Goal: Task Accomplishment & Management: Use online tool/utility

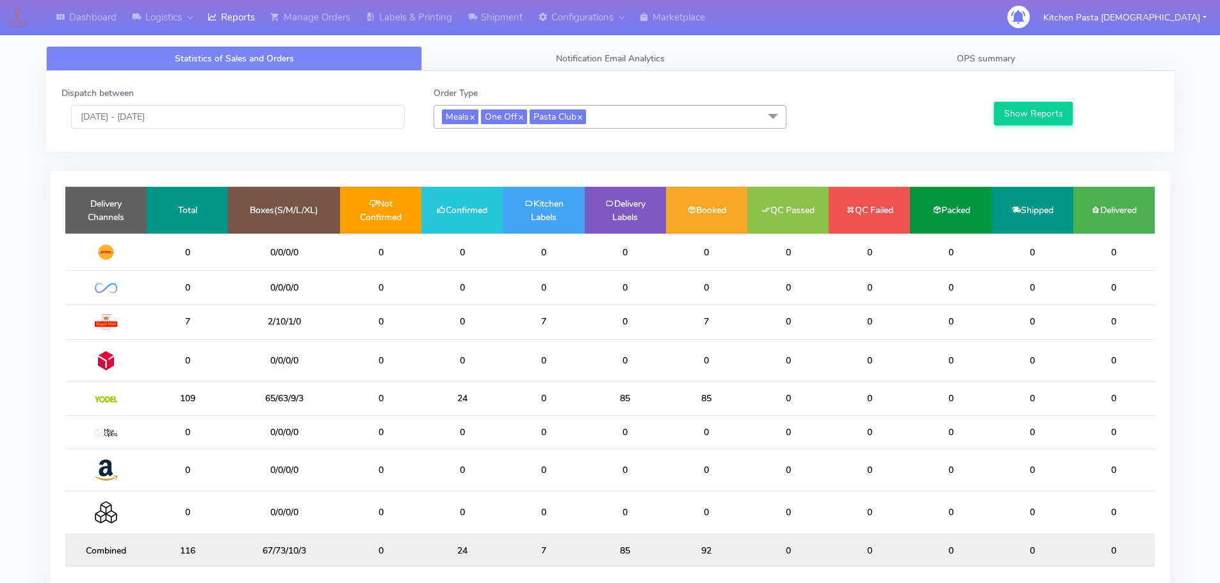
click at [630, 117] on span "Meals x One Off x Pasta Club x" at bounding box center [609, 117] width 353 height 24
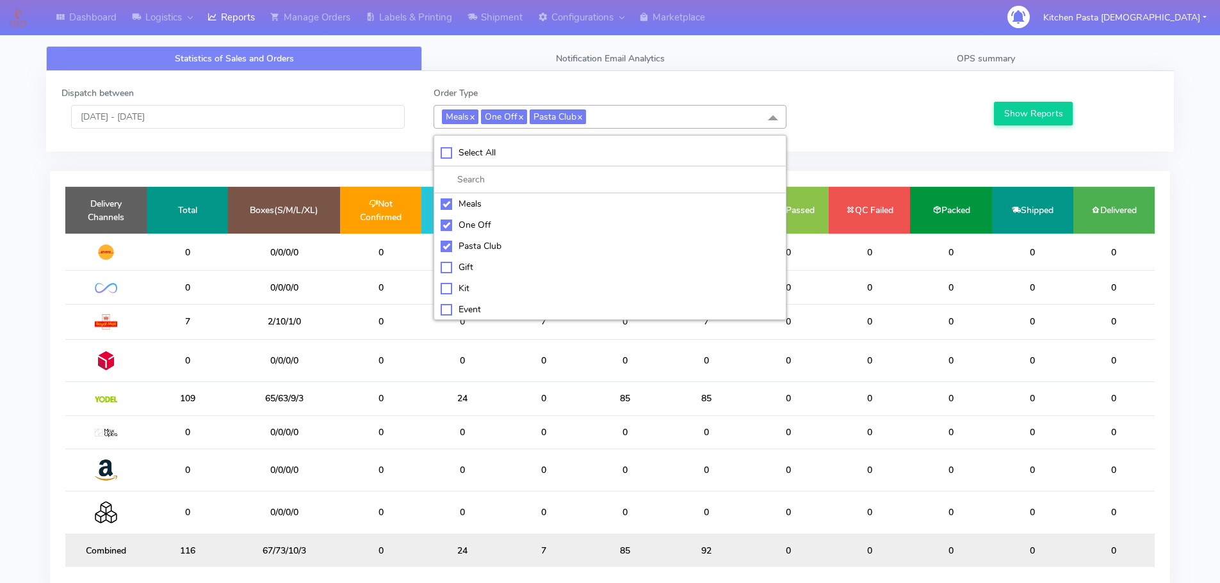
click at [449, 294] on div "Kit" at bounding box center [610, 288] width 339 height 13
checkbox input "true"
click at [460, 248] on div "Pasta Club" at bounding box center [610, 245] width 339 height 13
checkbox input "false"
click at [462, 220] on div "One Off" at bounding box center [610, 224] width 339 height 13
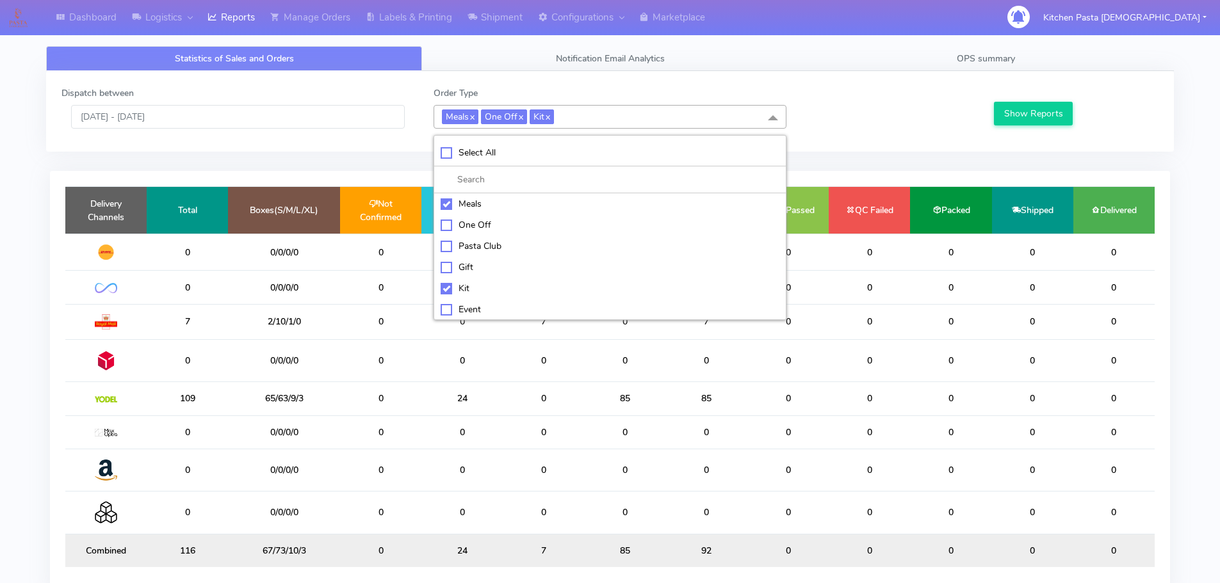
checkbox input "false"
click at [465, 200] on div "Meals" at bounding box center [610, 203] width 339 height 13
checkbox input "false"
click at [1025, 118] on button "Show Reports" at bounding box center [1033, 114] width 79 height 24
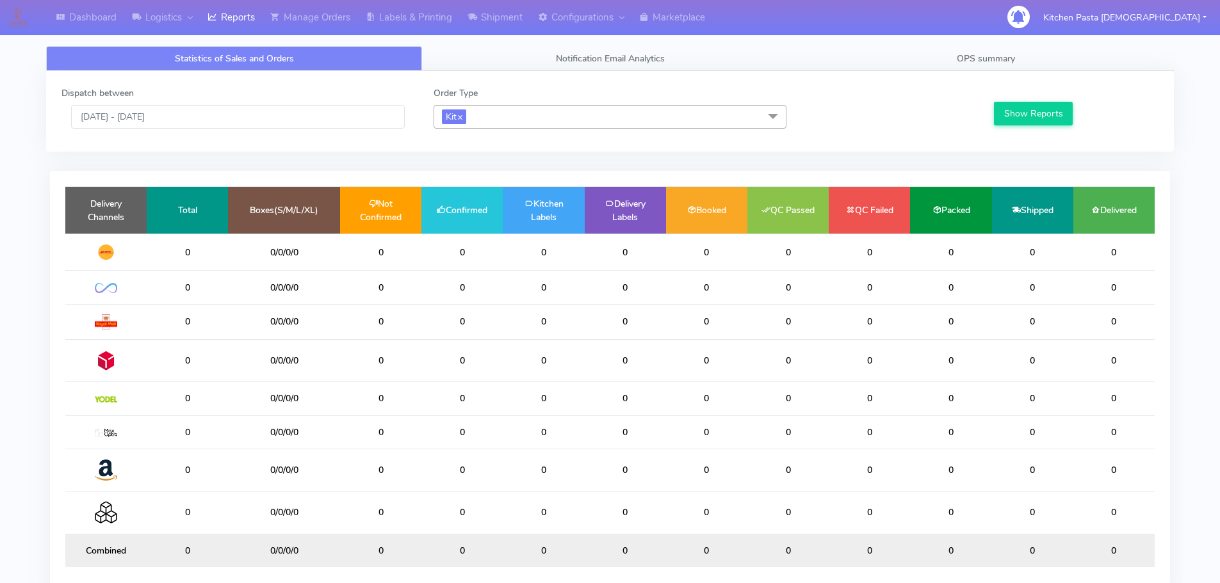
click at [594, 116] on span "Kit x" at bounding box center [609, 117] width 353 height 24
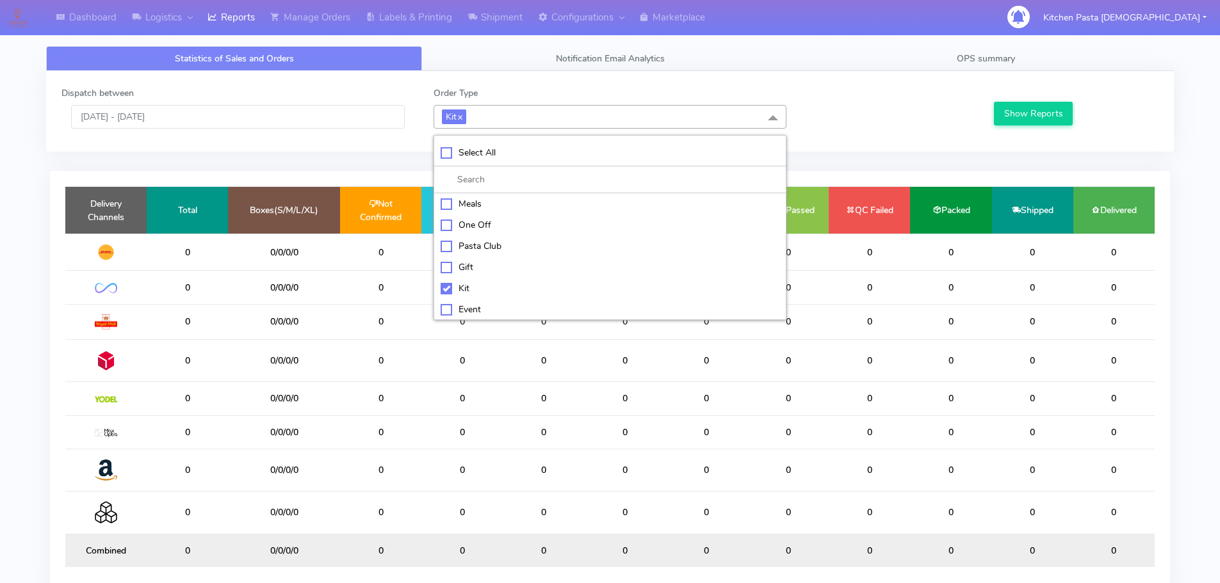
click at [447, 291] on div "Kit" at bounding box center [610, 288] width 339 height 13
checkbox input "false"
click at [460, 305] on div "ATAVI" at bounding box center [610, 307] width 339 height 13
checkbox input "true"
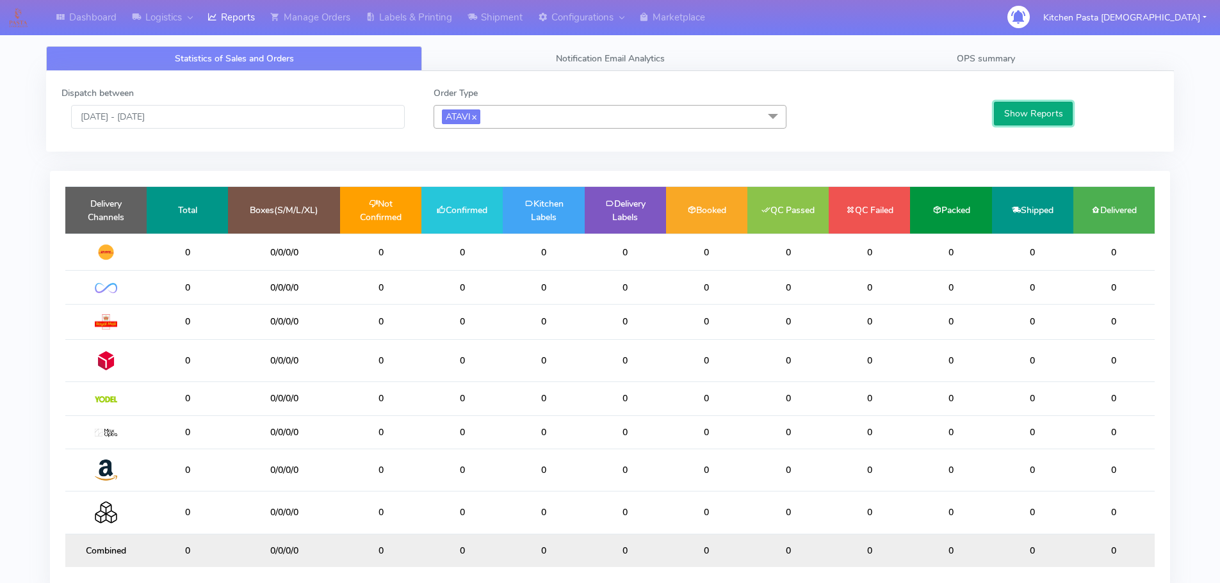
click at [1023, 105] on button "Show Reports" at bounding box center [1033, 114] width 79 height 24
click at [504, 5] on link "Shipment" at bounding box center [495, 17] width 70 height 35
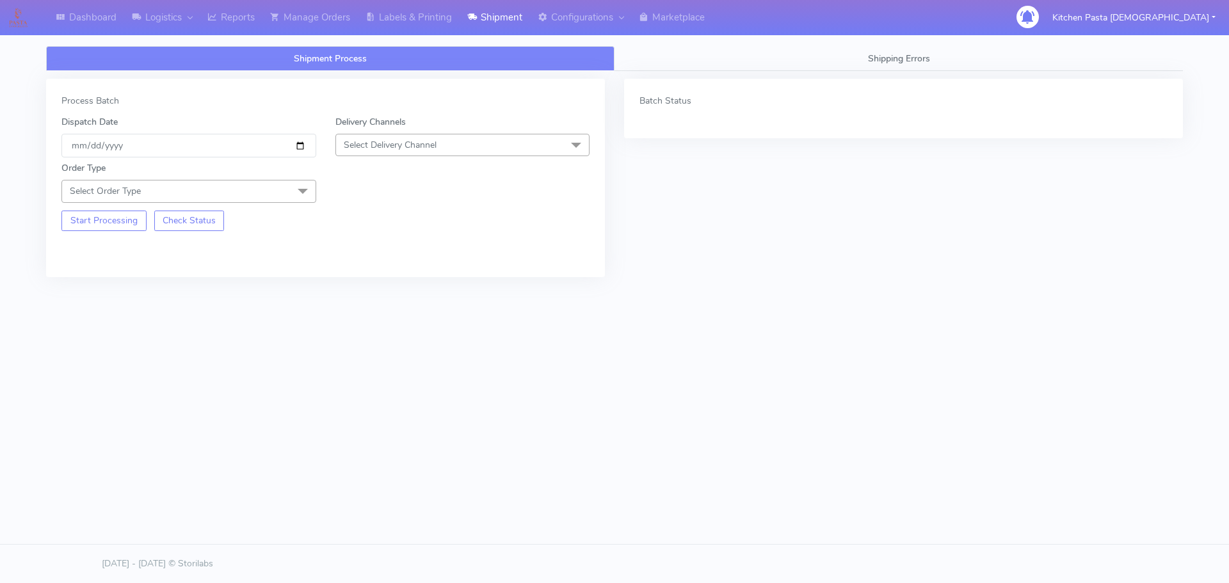
click at [457, 141] on span "Select Delivery Channel" at bounding box center [463, 145] width 255 height 22
click at [366, 287] on div "Yodel" at bounding box center [463, 288] width 241 height 13
click at [290, 188] on span at bounding box center [303, 192] width 26 height 24
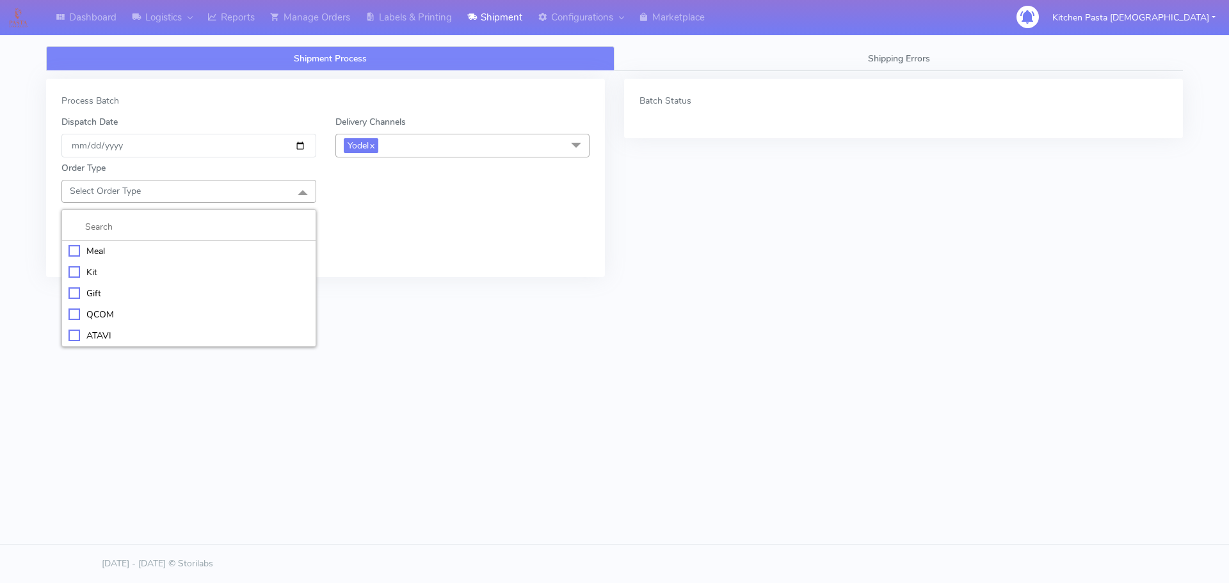
click at [122, 255] on div "Meal" at bounding box center [189, 251] width 241 height 13
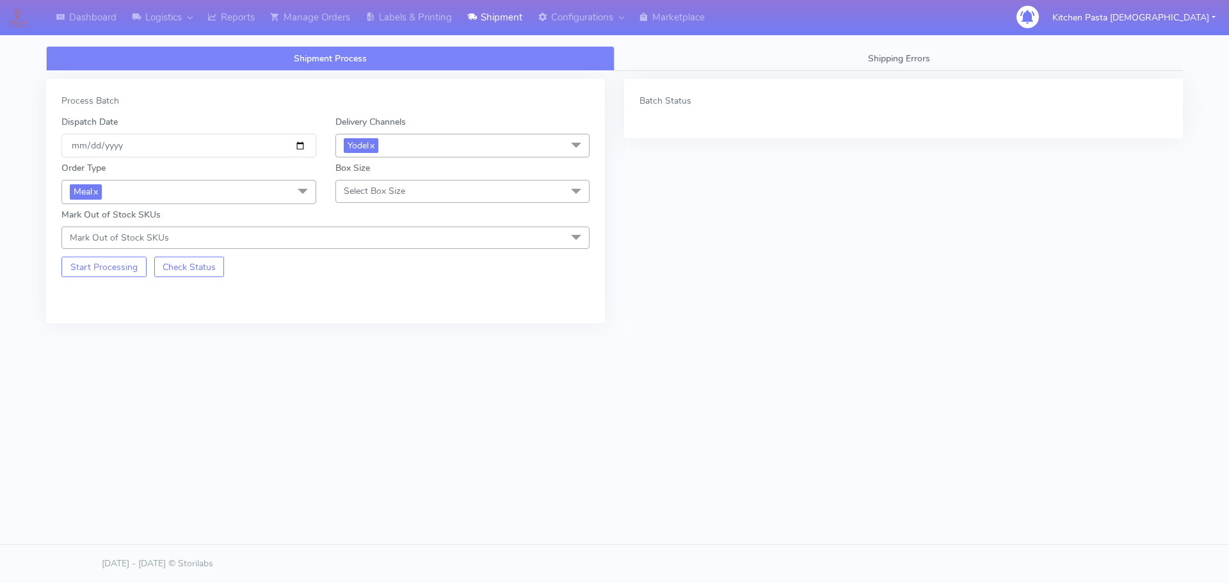
click at [441, 195] on span "Select Box Size" at bounding box center [463, 191] width 255 height 22
click at [367, 336] on div "Mega" at bounding box center [463, 335] width 241 height 13
checkbox input "true"
click at [72, 270] on button "Start Processing" at bounding box center [103, 267] width 85 height 20
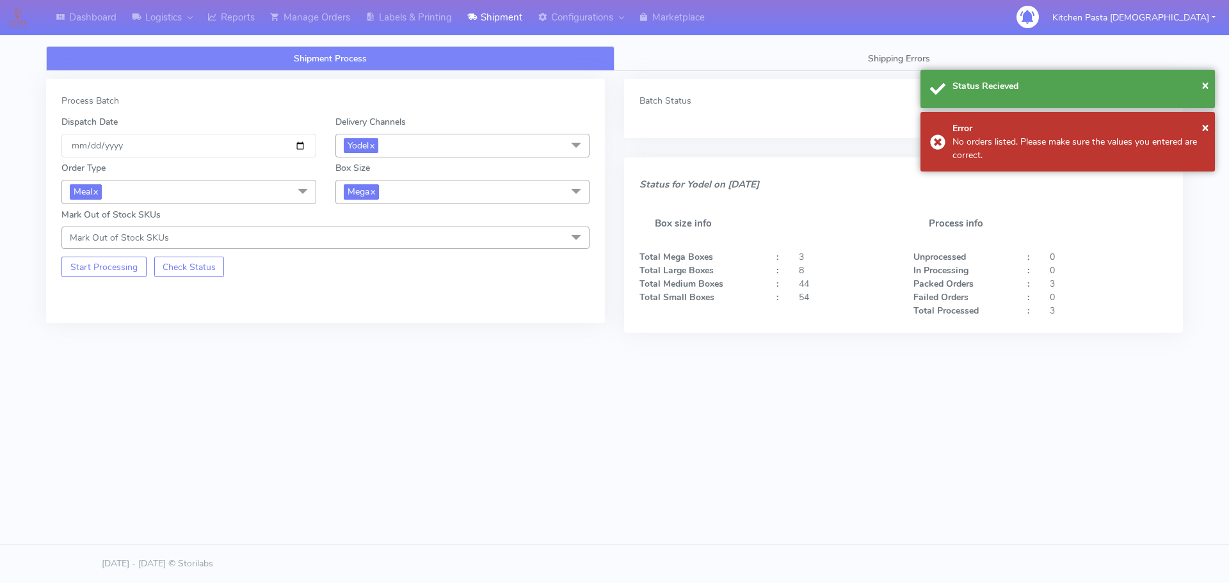
click at [451, 209] on div "Mark Out of Stock SKUs Mark Out of Stock SKUs Select All 025 (DOUBLE) 285 309 (…" at bounding box center [325, 228] width 547 height 41
click at [448, 195] on span "Mega x" at bounding box center [463, 192] width 255 height 24
click at [366, 312] on div "Large" at bounding box center [463, 315] width 241 height 13
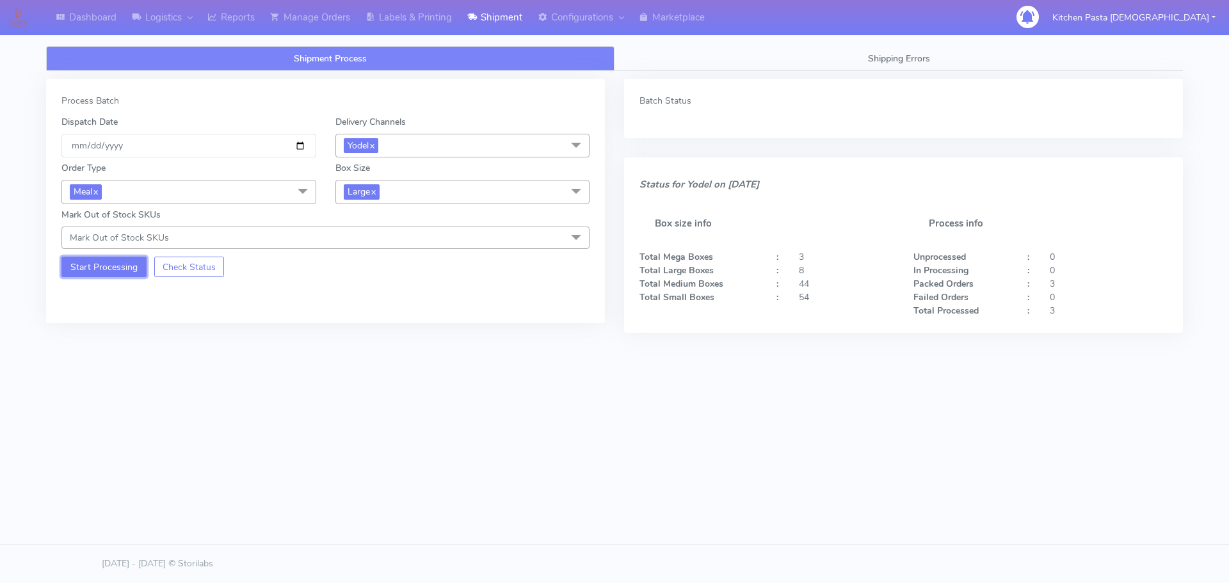
click at [86, 270] on button "Start Processing" at bounding box center [103, 267] width 85 height 20
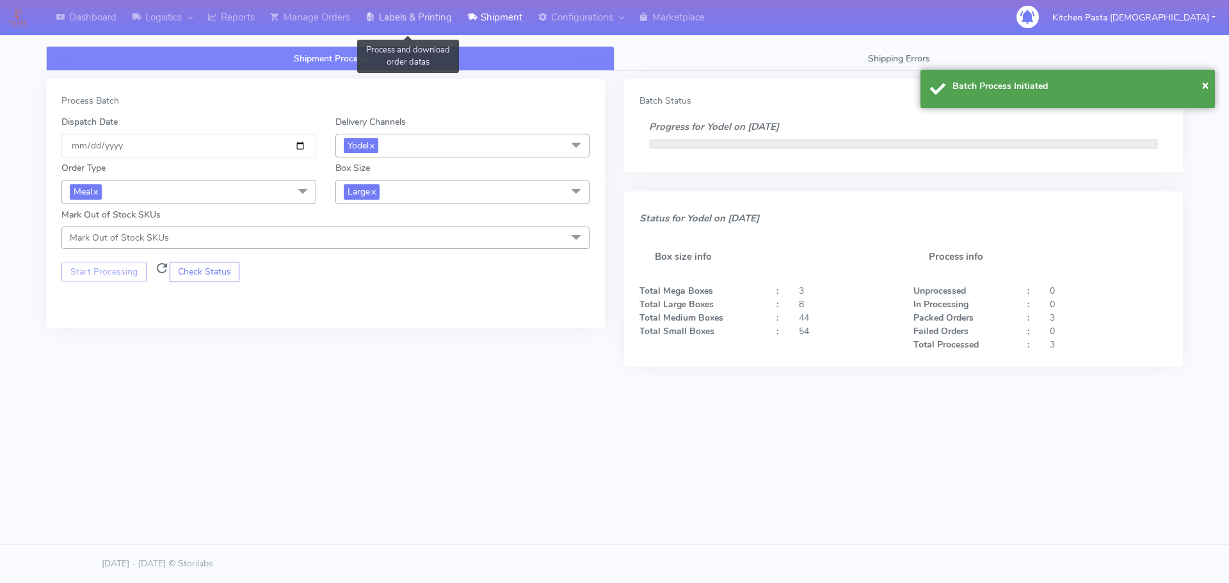
click at [415, 13] on link "Labels & Printing" at bounding box center [409, 17] width 102 height 35
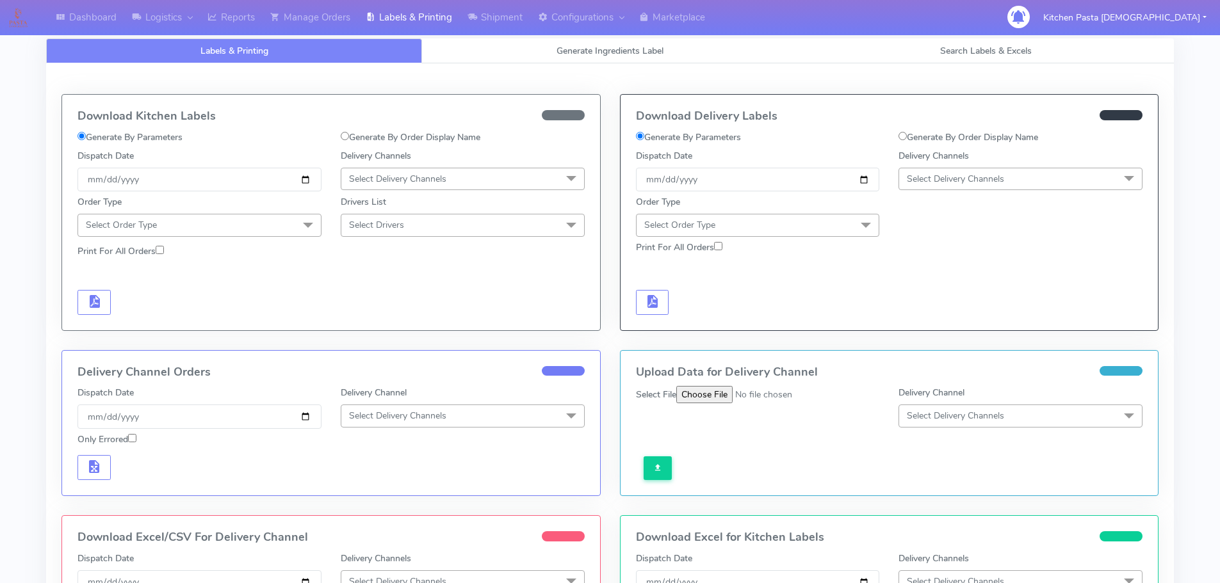
click at [980, 179] on span "Select Delivery Channels" at bounding box center [955, 179] width 97 height 12
click at [930, 321] on div "Yodel" at bounding box center [1020, 322] width 230 height 13
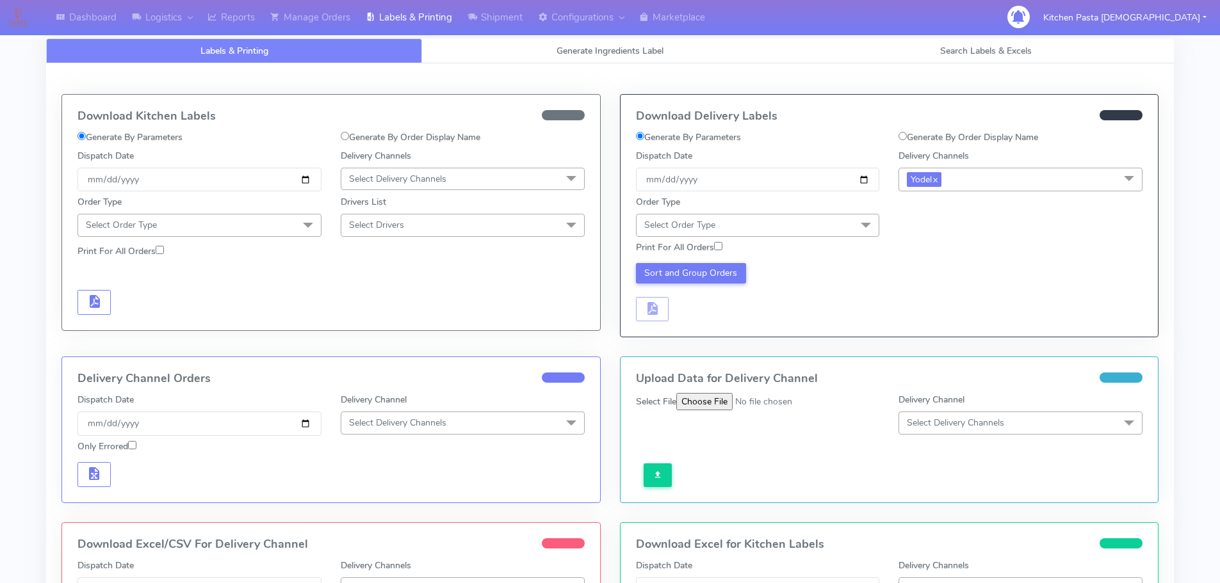
click at [825, 226] on span "Select Order Type" at bounding box center [758, 225] width 244 height 22
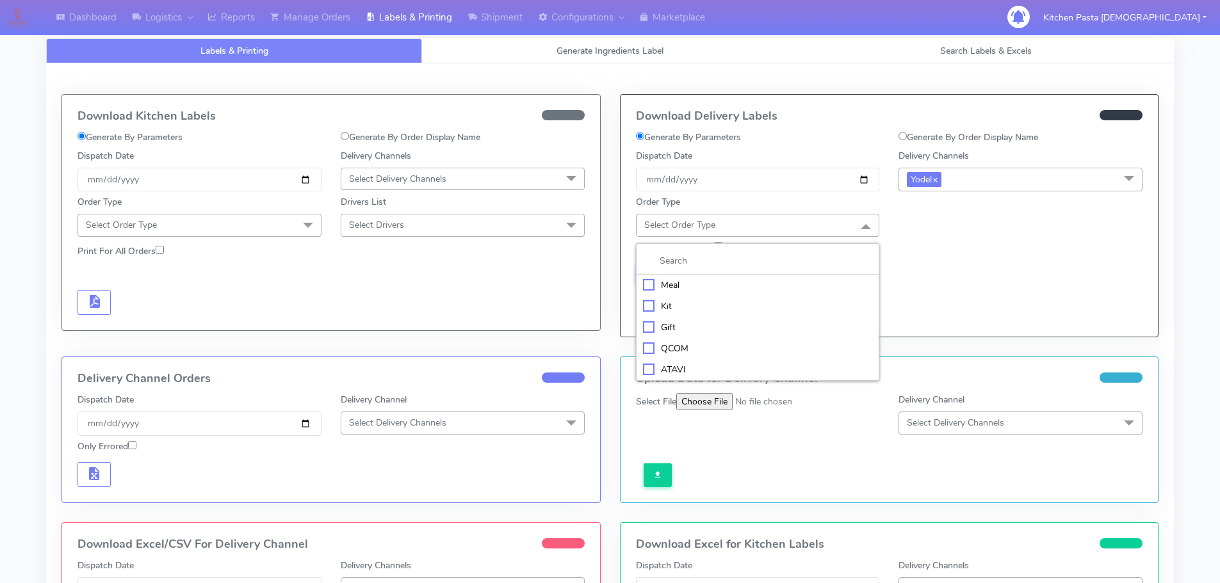
click at [743, 279] on div "Meal" at bounding box center [758, 285] width 230 height 13
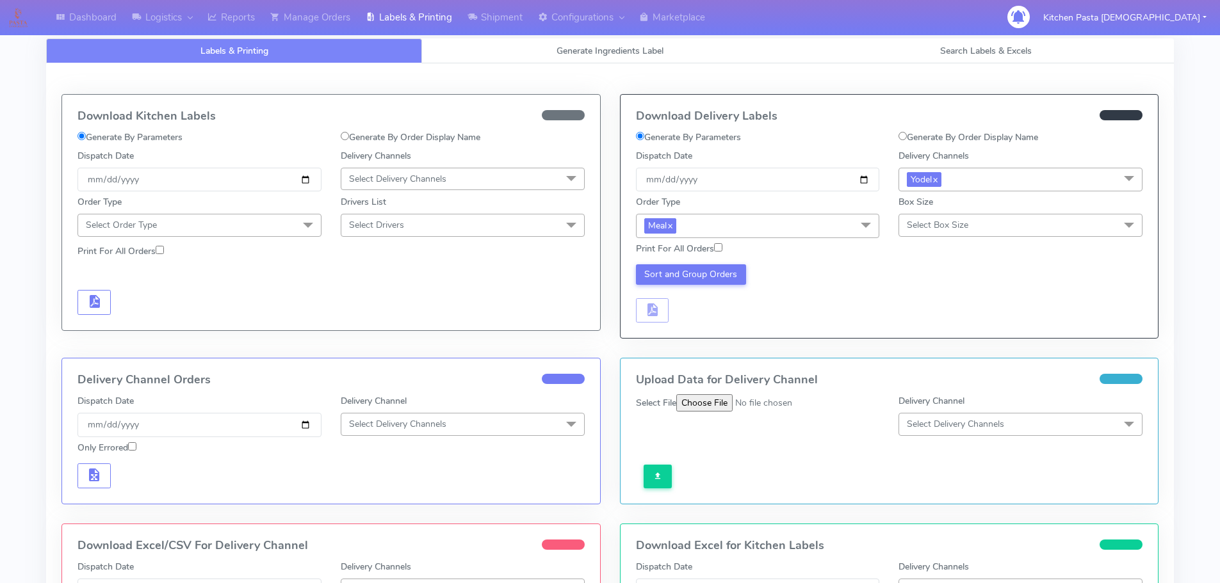
click at [945, 228] on span "Select Box Size" at bounding box center [937, 225] width 61 height 12
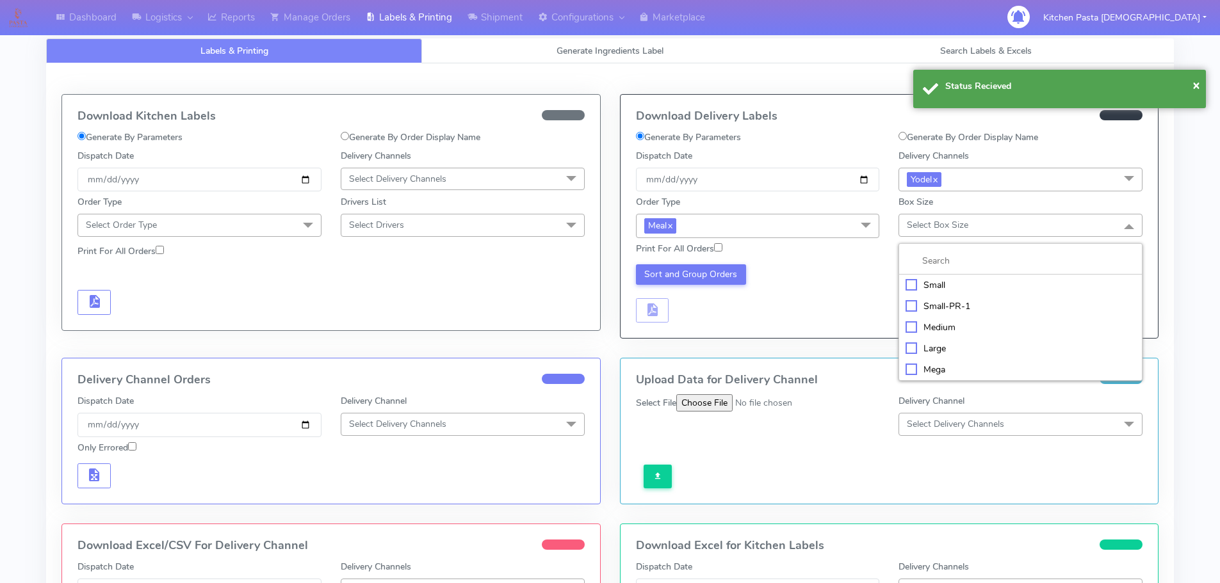
click at [943, 347] on div "Large" at bounding box center [1020, 348] width 230 height 13
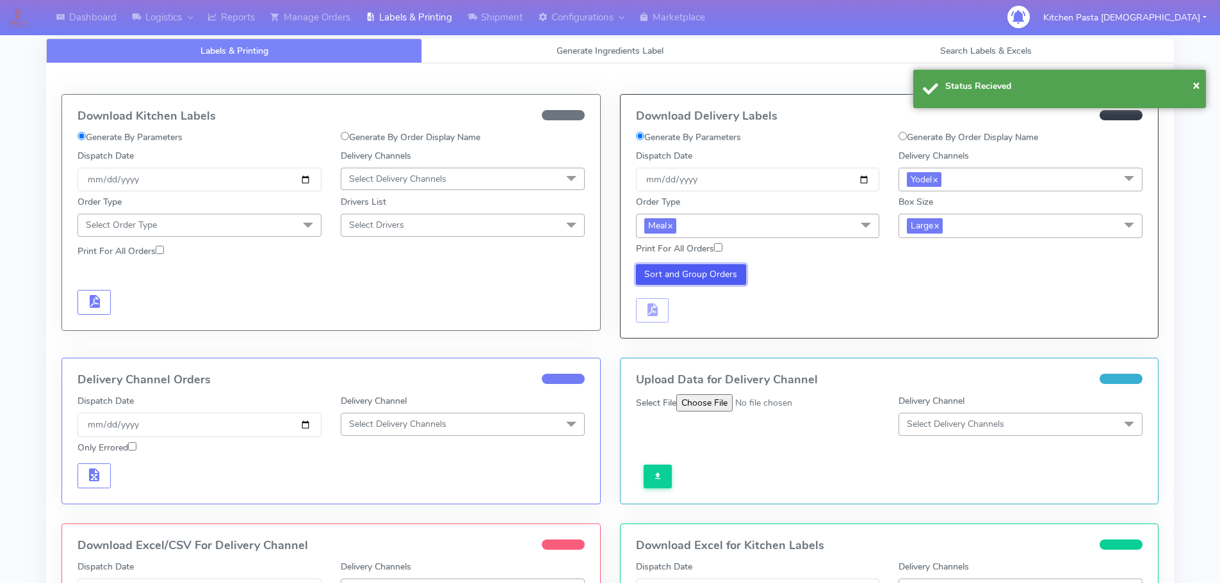
click at [654, 272] on button "Sort and Group Orders" at bounding box center [691, 274] width 111 height 20
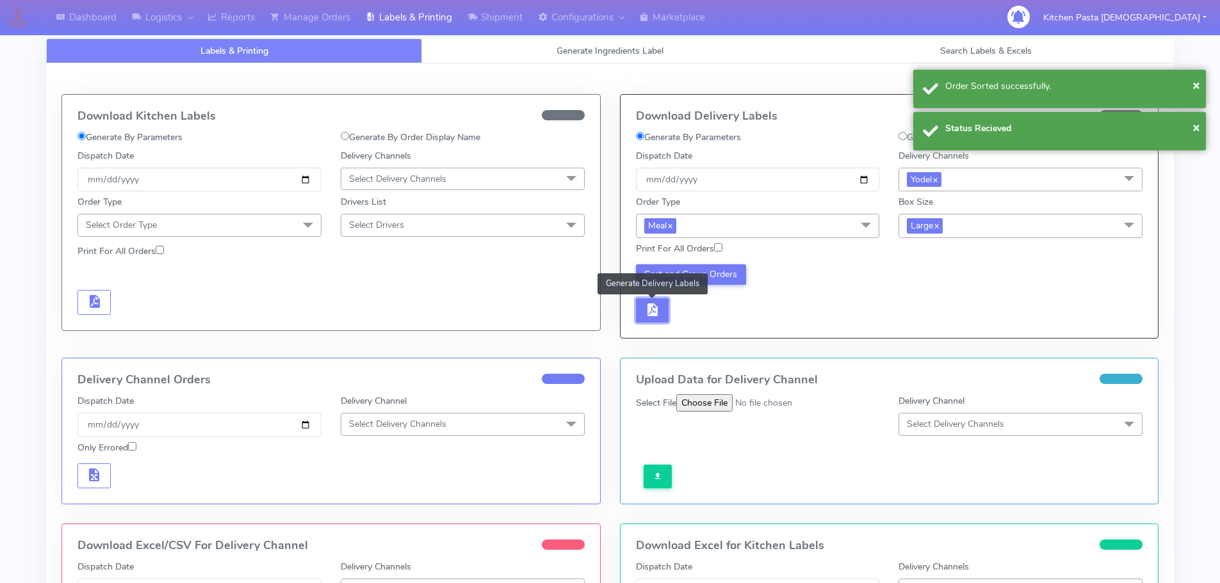
click at [654, 315] on span "button" at bounding box center [651, 313] width 15 height 12
click at [696, 314] on span "button" at bounding box center [690, 313] width 15 height 12
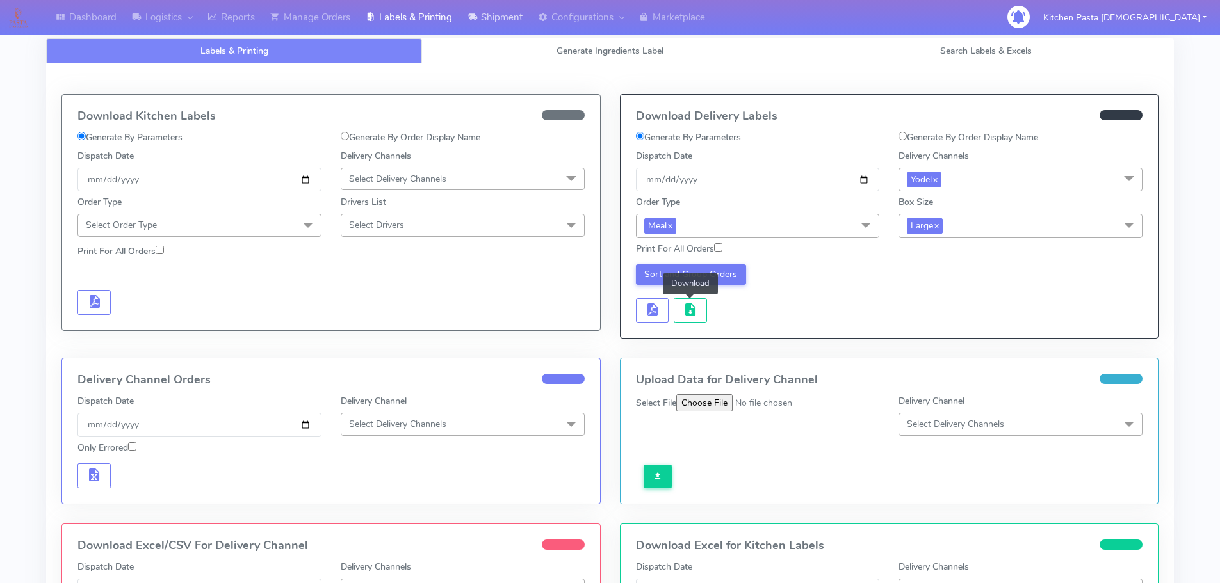
click at [527, 20] on link "Shipment" at bounding box center [495, 17] width 70 height 35
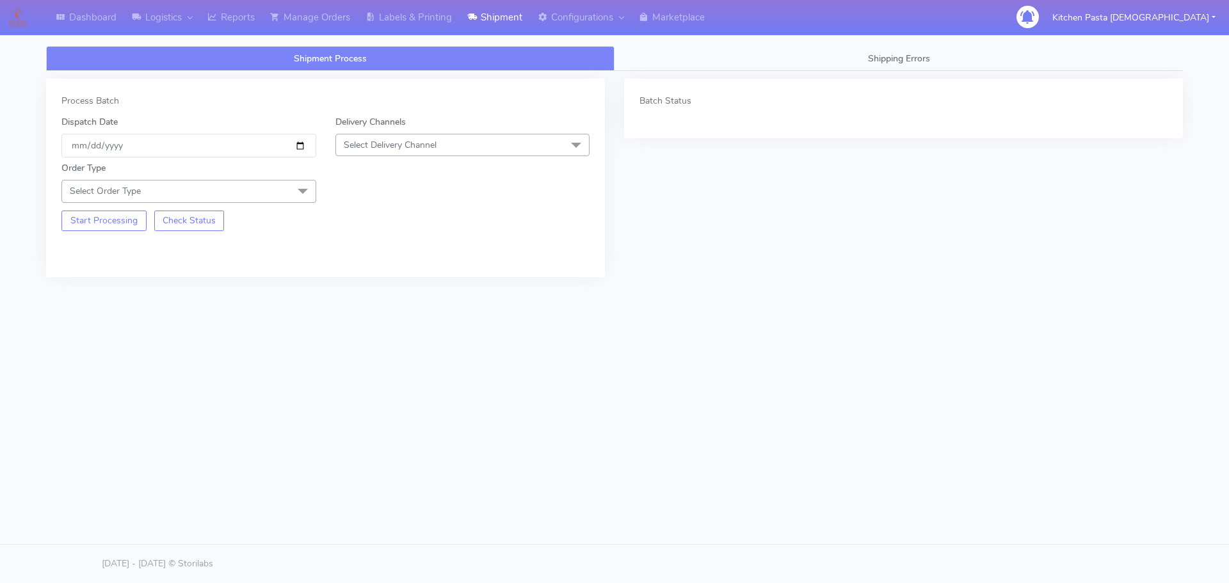
click at [394, 139] on span "Select Delivery Channel" at bounding box center [390, 145] width 93 height 12
click at [361, 291] on div "Yodel" at bounding box center [463, 288] width 241 height 13
click at [273, 180] on span "Select Order Type" at bounding box center [188, 191] width 255 height 22
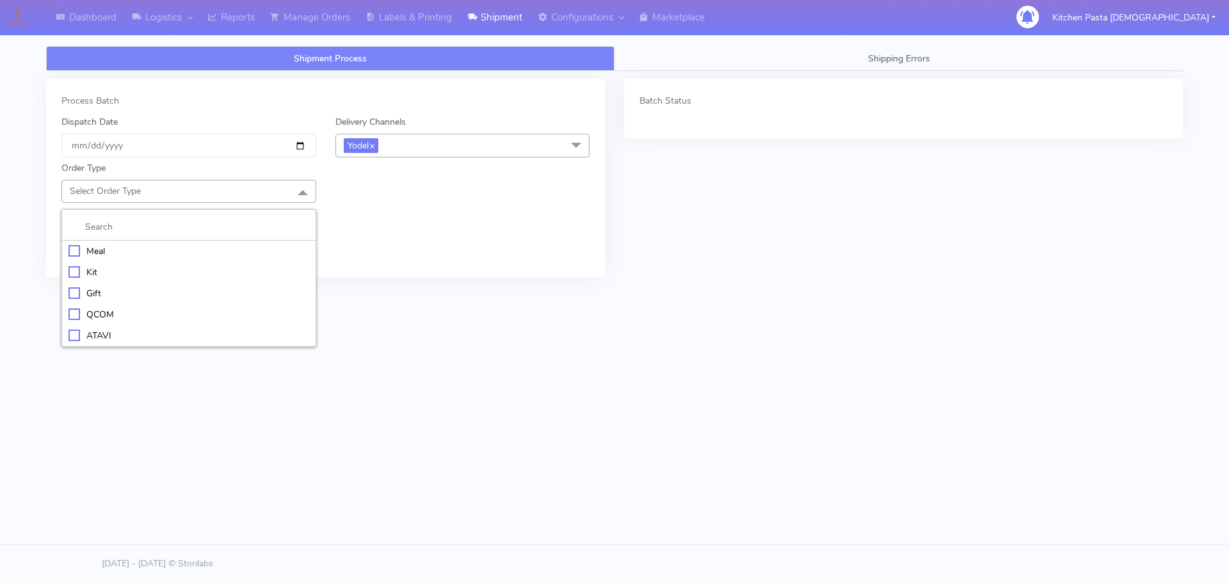
click at [121, 254] on div "Meal" at bounding box center [189, 251] width 241 height 13
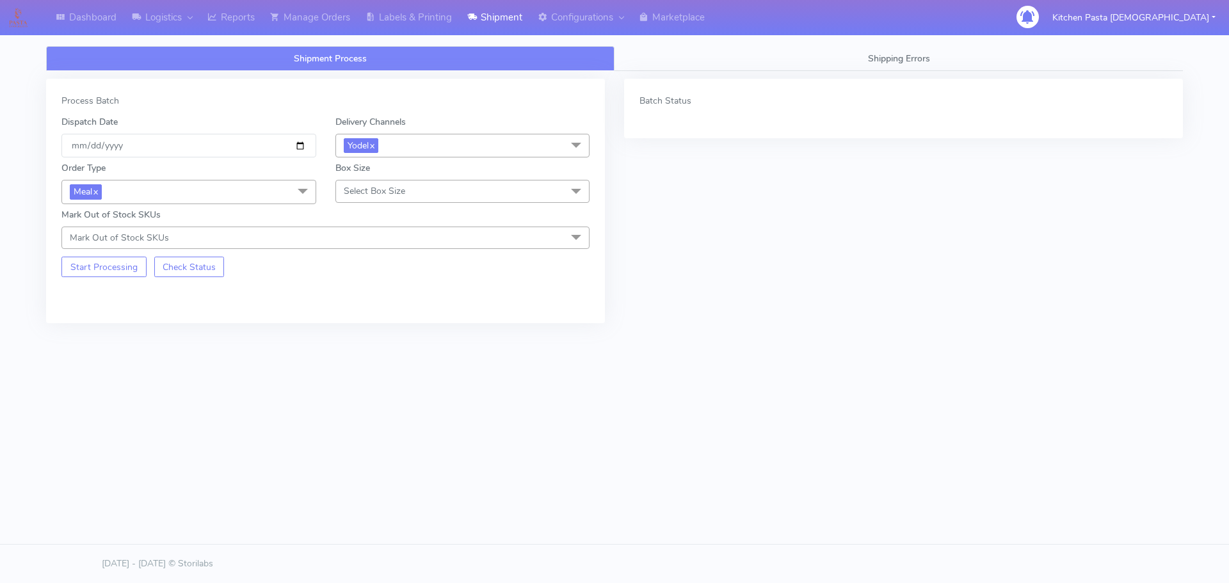
click at [357, 194] on span "Select Box Size" at bounding box center [374, 191] width 61 height 12
click at [373, 296] on div "Medium" at bounding box center [463, 293] width 241 height 13
click at [127, 275] on button "Start Processing" at bounding box center [103, 267] width 85 height 20
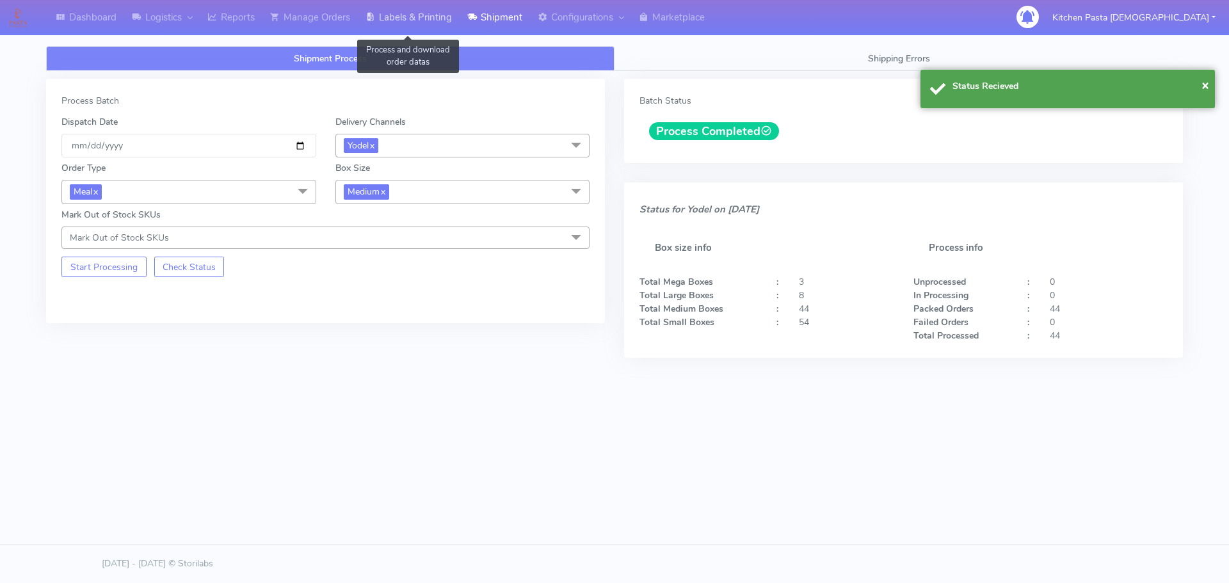
click at [422, 15] on link "Labels & Printing" at bounding box center [409, 17] width 102 height 35
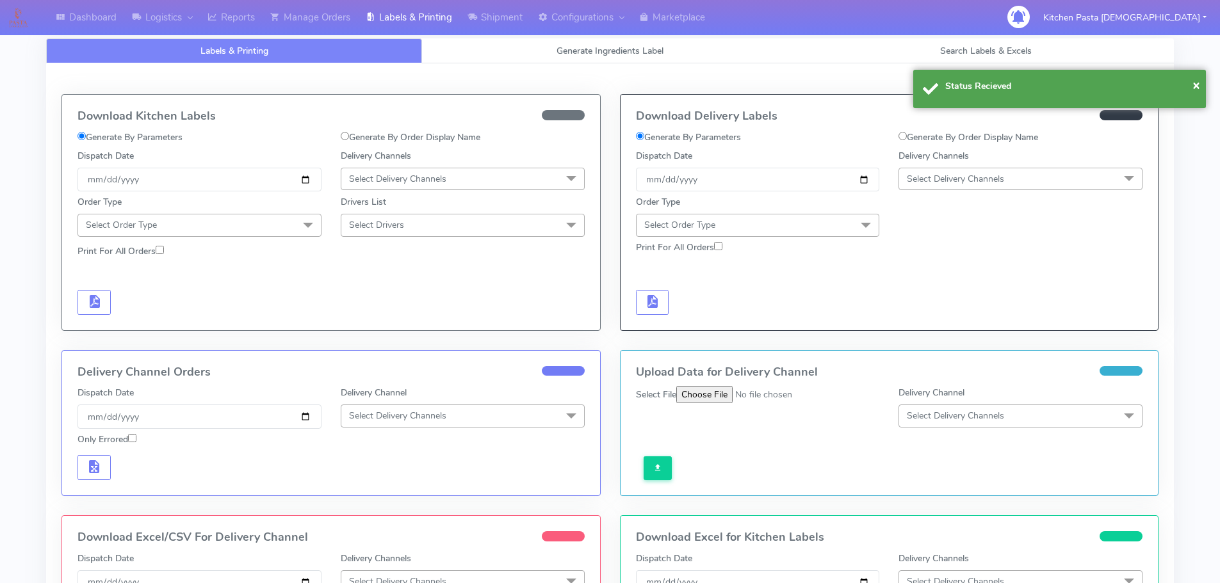
click at [1035, 181] on span "Select Delivery Channels" at bounding box center [1020, 179] width 244 height 22
click at [950, 323] on div "Yodel" at bounding box center [1020, 322] width 230 height 13
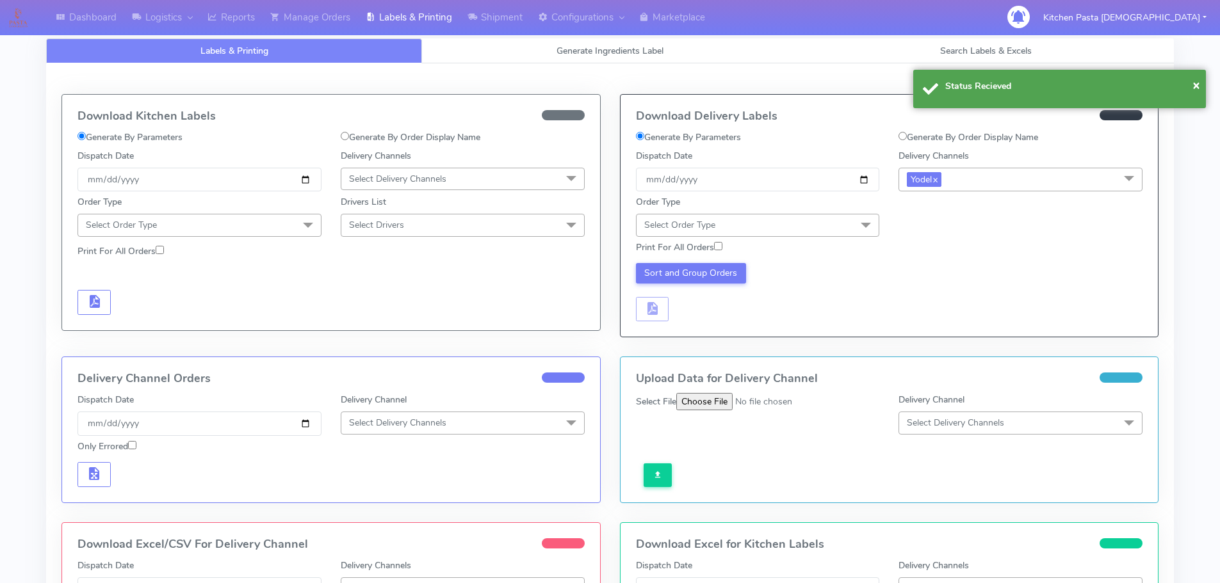
click at [811, 220] on span "Select Order Type" at bounding box center [758, 225] width 244 height 22
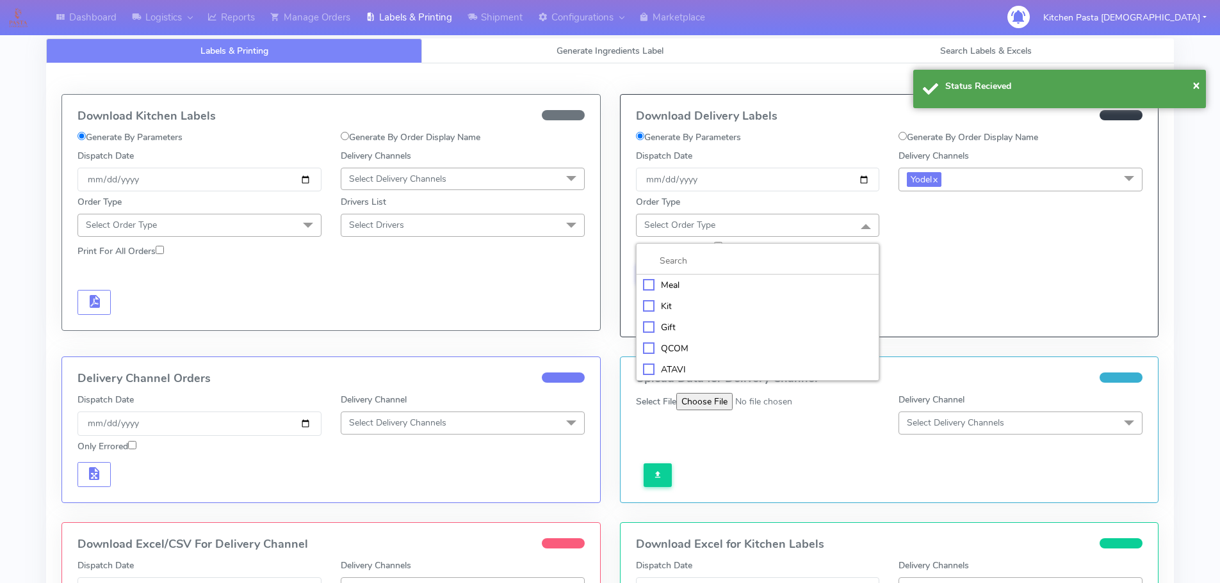
click at [716, 276] on li "Meal" at bounding box center [757, 285] width 243 height 21
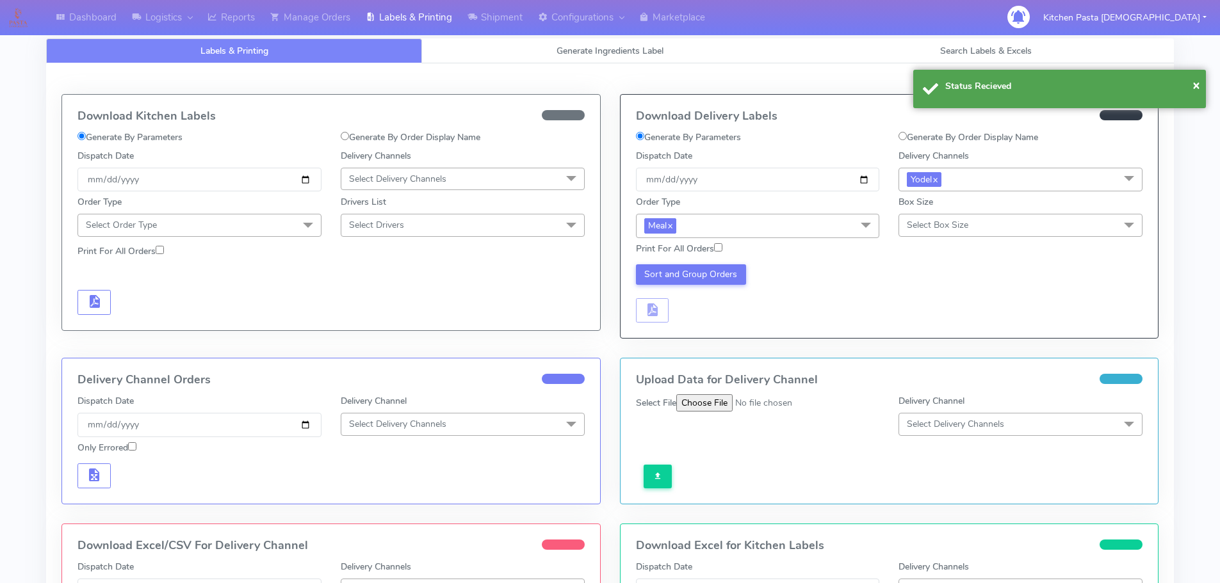
click at [948, 215] on span "Select Box Size" at bounding box center [1020, 225] width 244 height 22
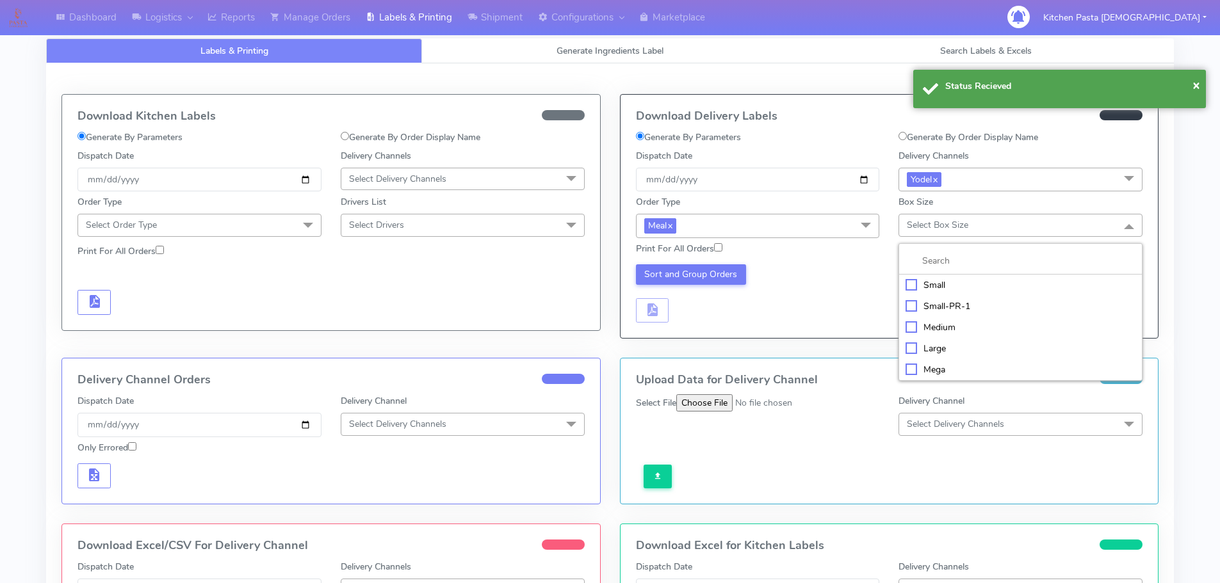
click at [929, 330] on div "Medium" at bounding box center [1020, 327] width 230 height 13
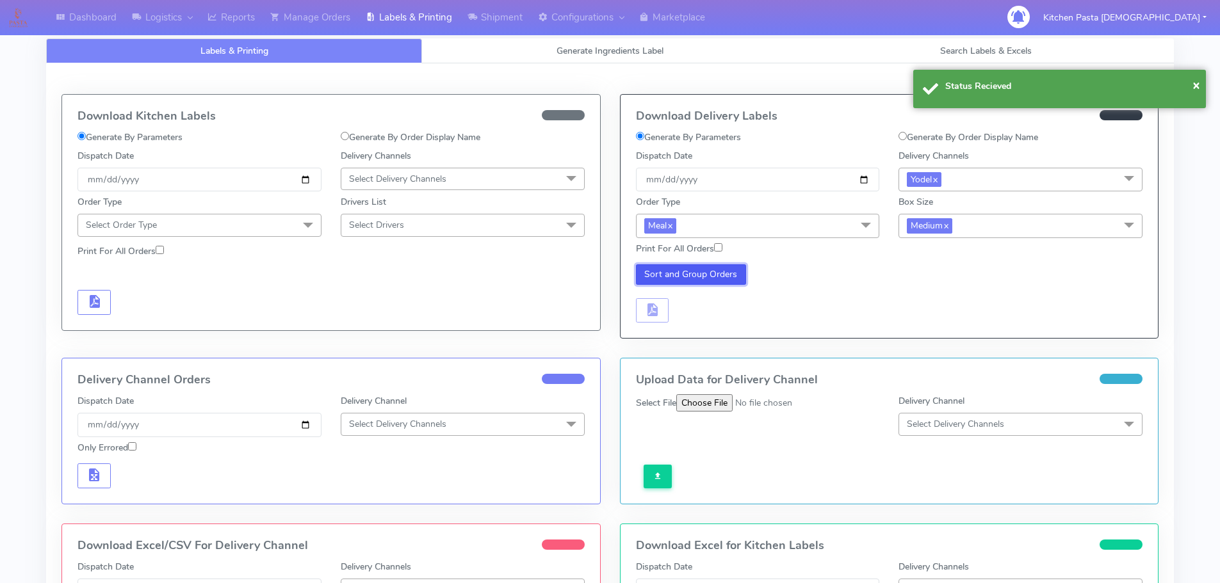
click at [695, 273] on button "Sort and Group Orders" at bounding box center [691, 274] width 111 height 20
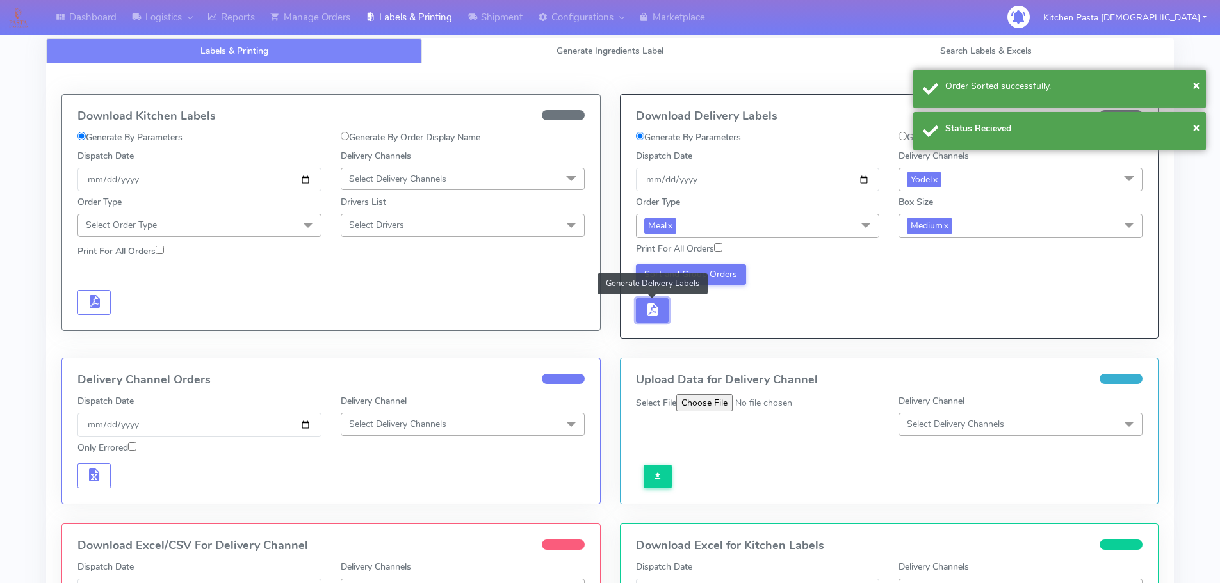
click at [655, 316] on span "button" at bounding box center [651, 313] width 15 height 12
click at [697, 311] on span "button" at bounding box center [690, 313] width 15 height 12
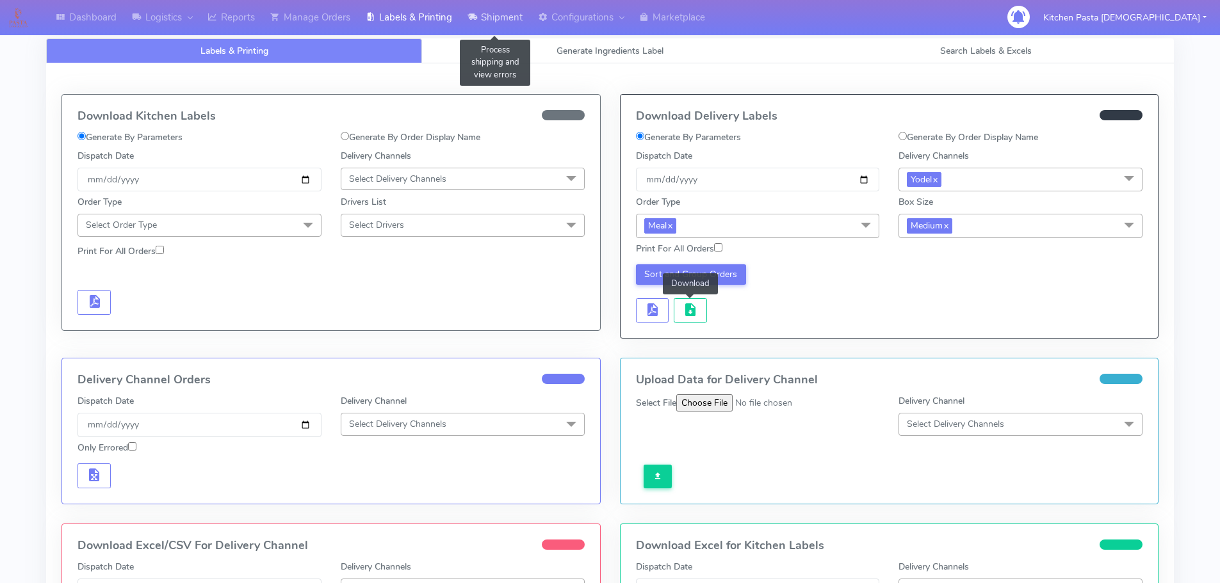
click at [487, 20] on link "Shipment" at bounding box center [495, 17] width 70 height 35
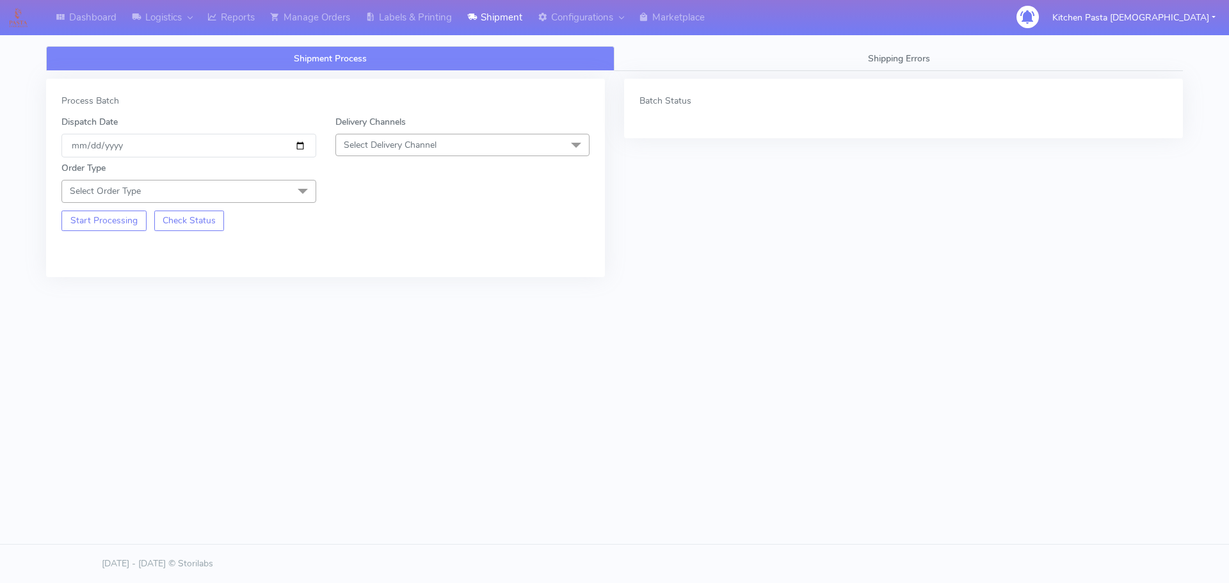
click at [475, 140] on span "Select Delivery Channel" at bounding box center [463, 145] width 255 height 22
click at [392, 286] on div "Yodel" at bounding box center [463, 288] width 241 height 13
click at [275, 197] on span "Select Order Type" at bounding box center [188, 191] width 255 height 22
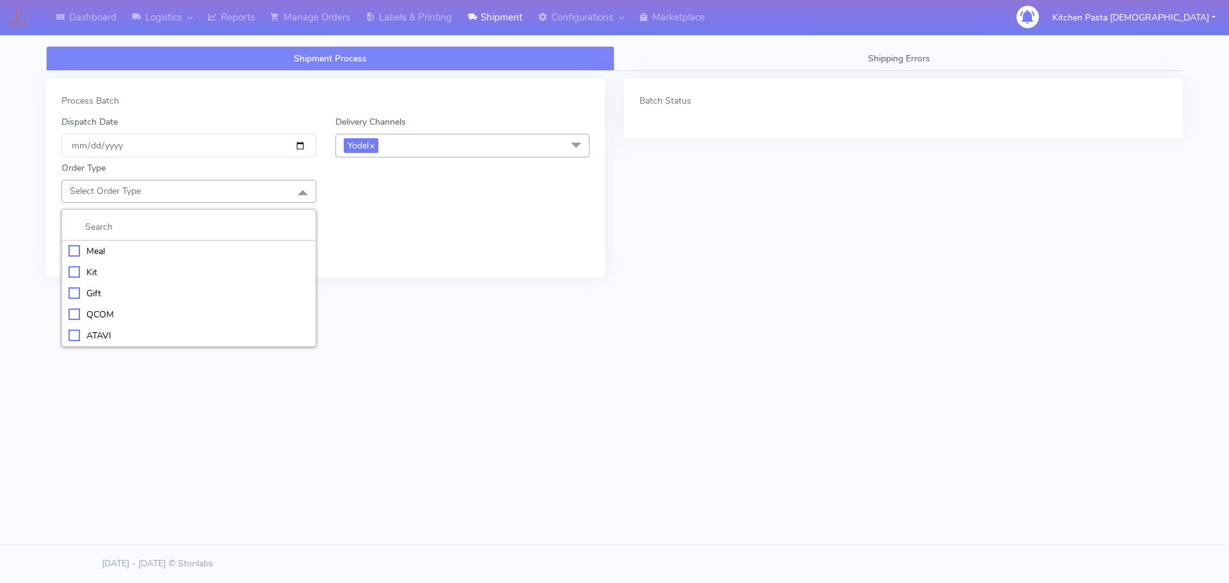
click at [177, 239] on li at bounding box center [189, 227] width 254 height 27
click at [102, 250] on div "Meal" at bounding box center [189, 251] width 241 height 13
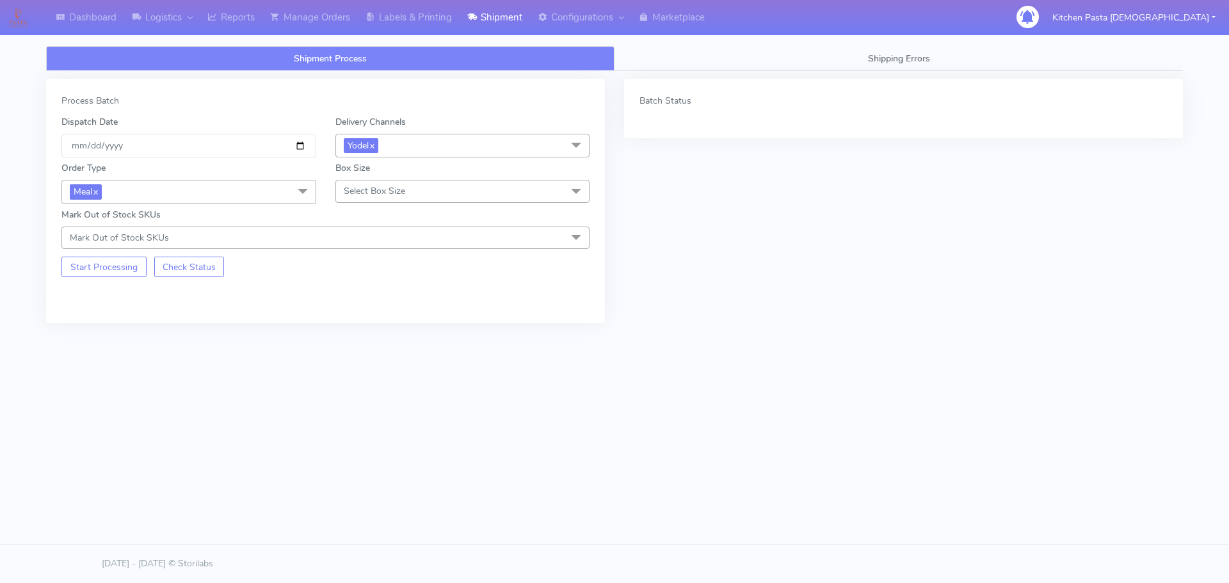
click at [444, 184] on span "Select Box Size" at bounding box center [463, 191] width 255 height 22
click at [373, 247] on div "Small" at bounding box center [463, 251] width 241 height 13
click at [113, 262] on button "Start Processing" at bounding box center [103, 267] width 85 height 20
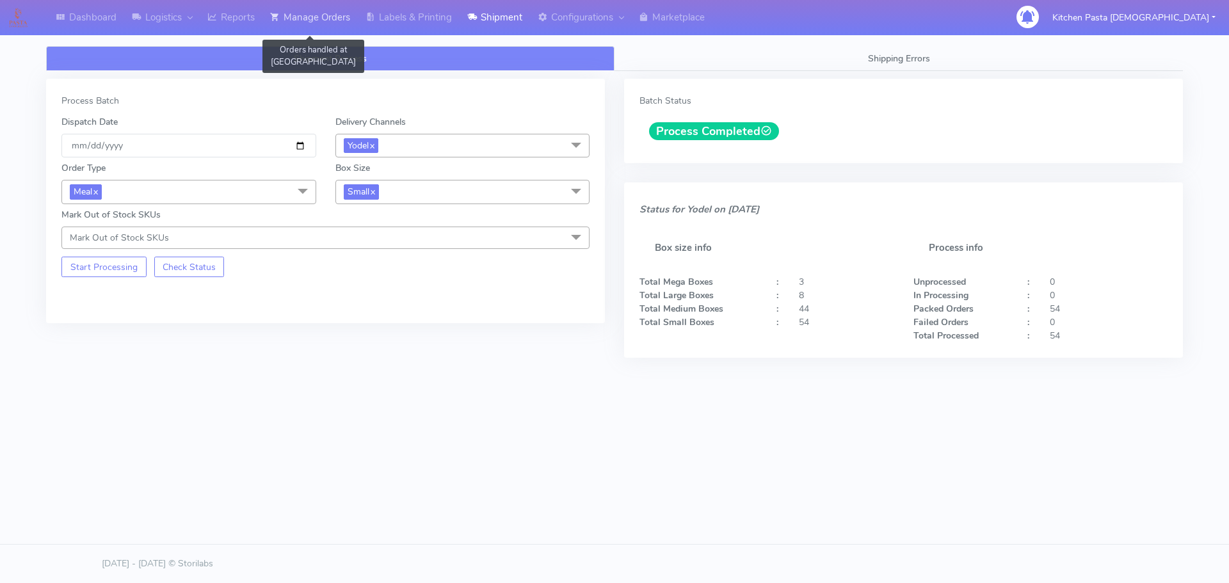
click at [287, 19] on link "Manage Orders" at bounding box center [310, 17] width 95 height 35
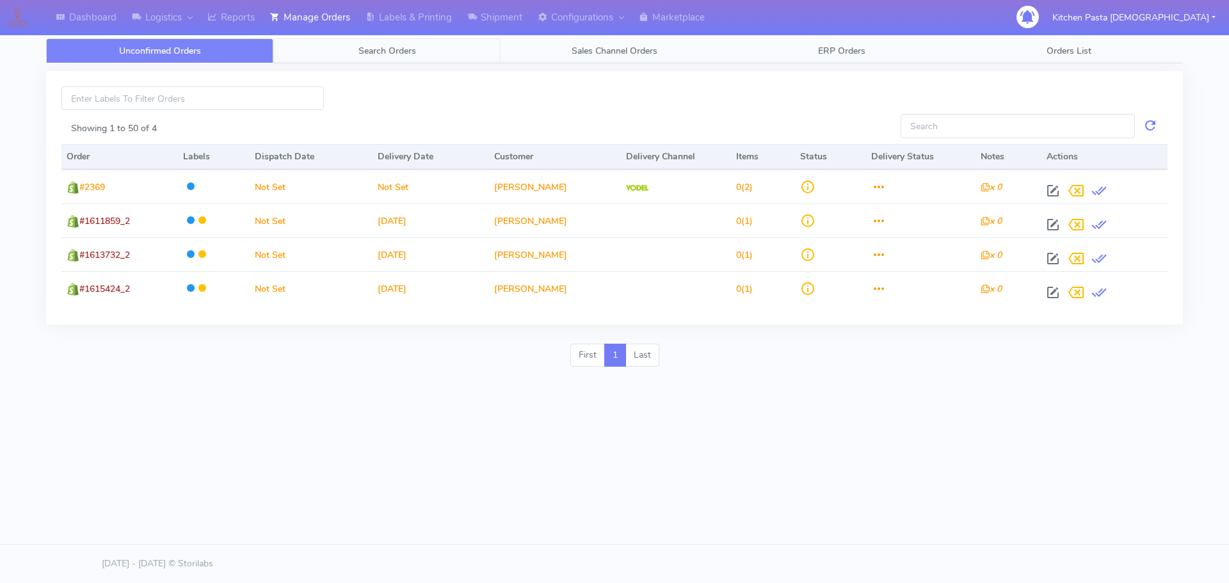
click at [433, 56] on link "Search Orders" at bounding box center [386, 50] width 227 height 25
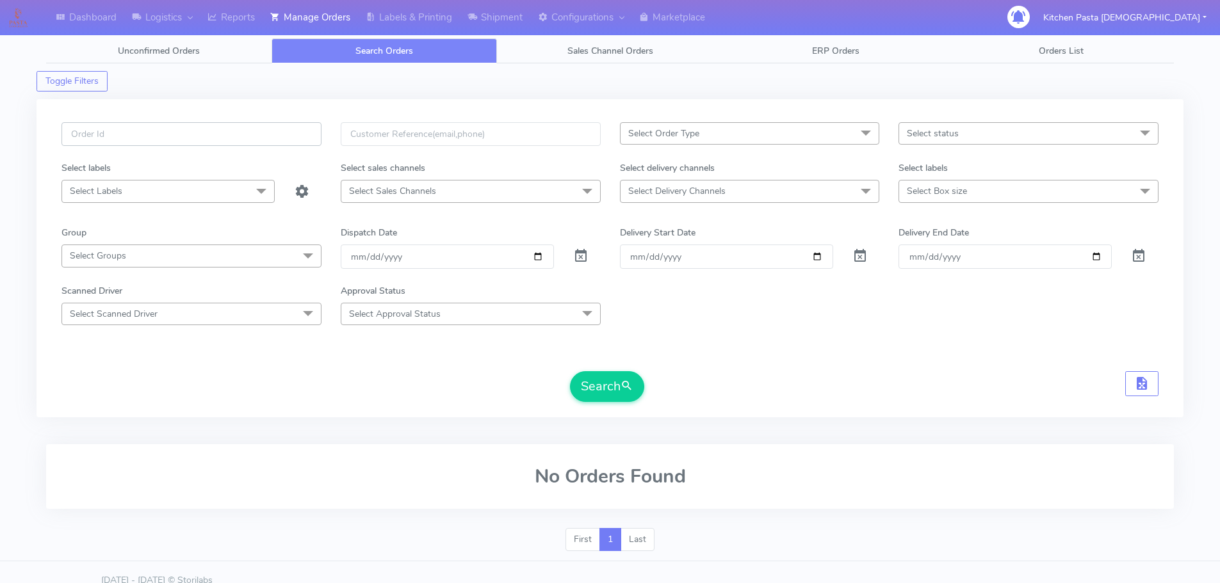
click at [285, 137] on input "text" at bounding box center [191, 134] width 260 height 24
type input "1616646"
click at [570, 371] on button "Search" at bounding box center [607, 386] width 74 height 31
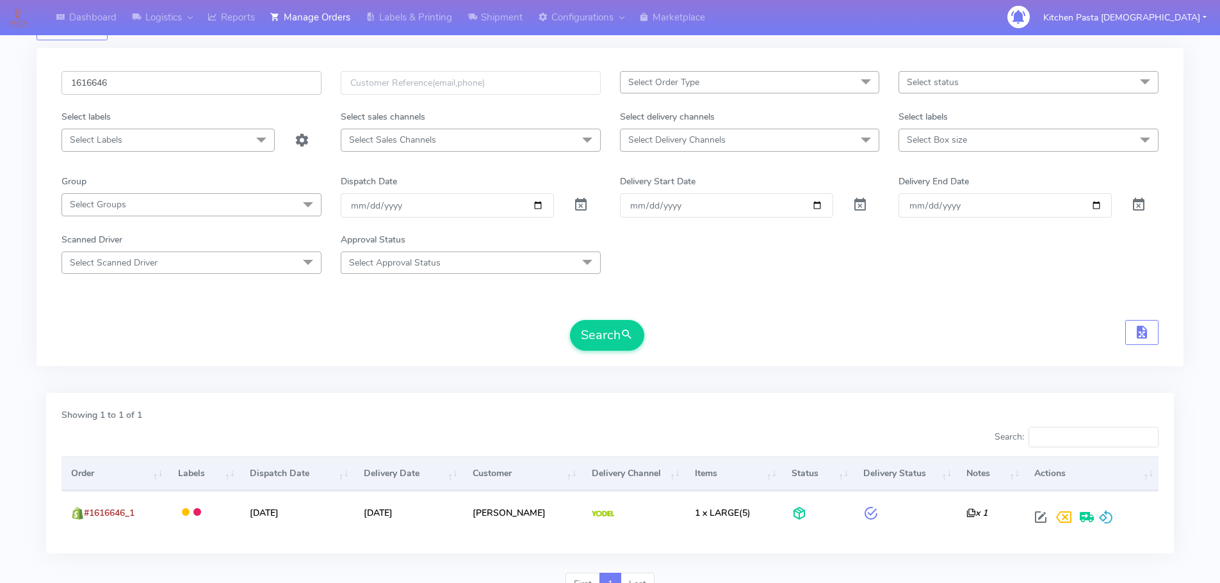
scroll to position [112, 0]
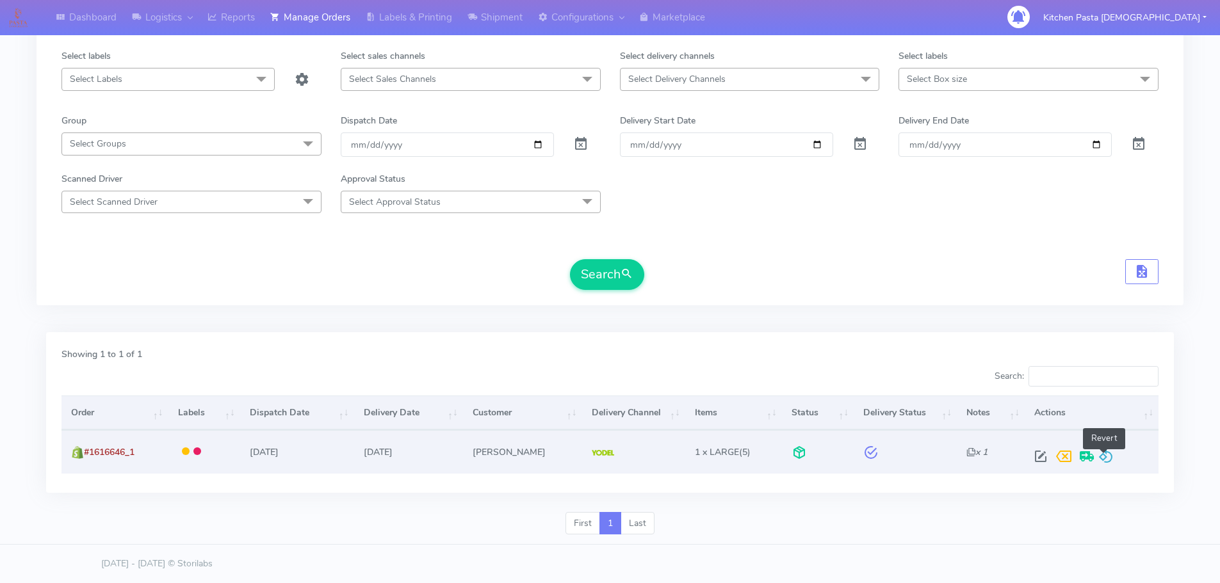
click at [1104, 460] on span at bounding box center [1105, 459] width 15 height 12
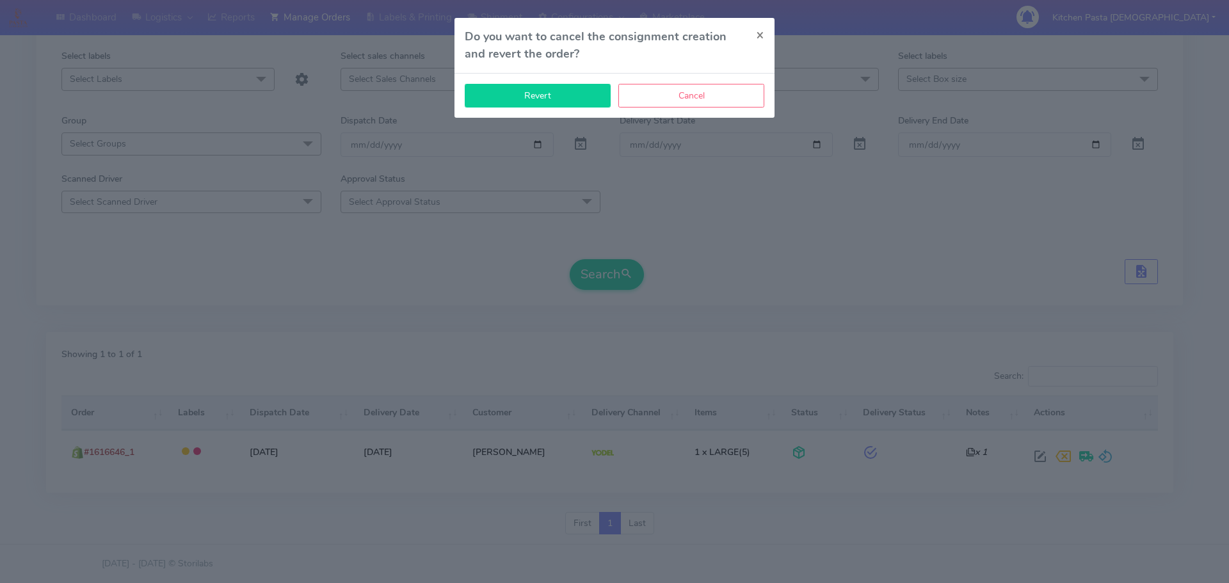
click at [528, 88] on button "Revert" at bounding box center [538, 96] width 146 height 24
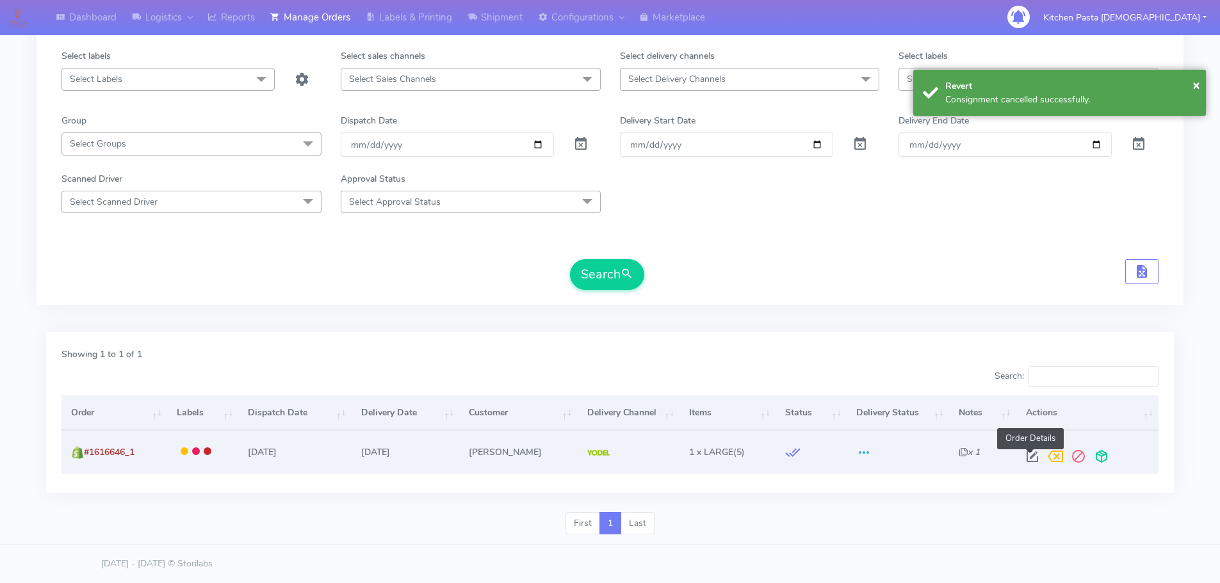
click at [1033, 453] on span at bounding box center [1032, 459] width 23 height 12
select select "5"
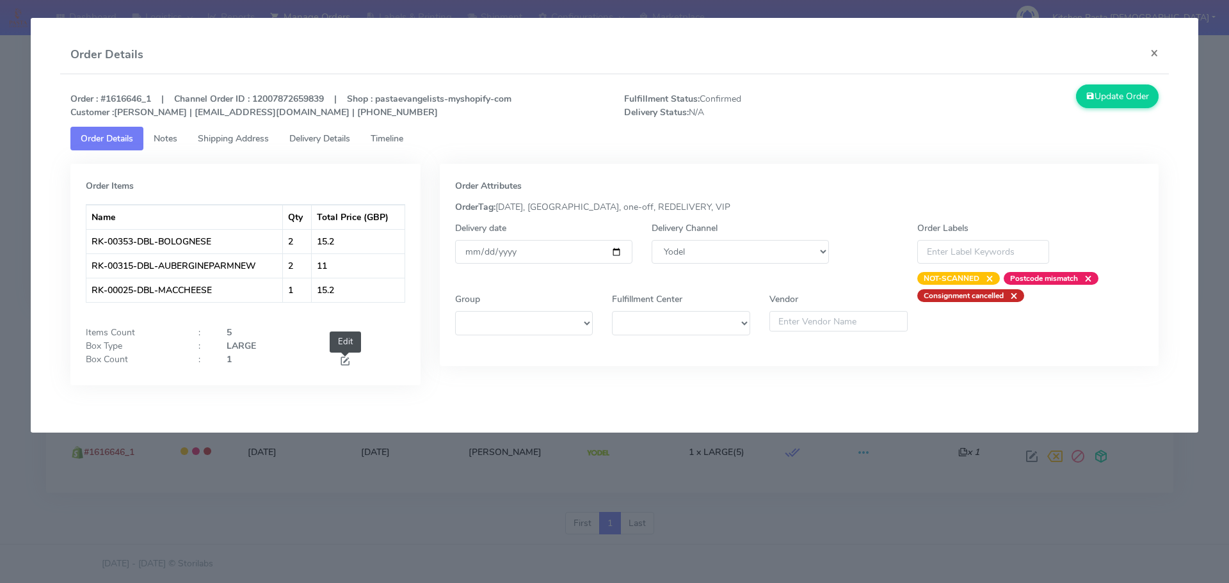
click at [344, 358] on span at bounding box center [345, 363] width 12 height 12
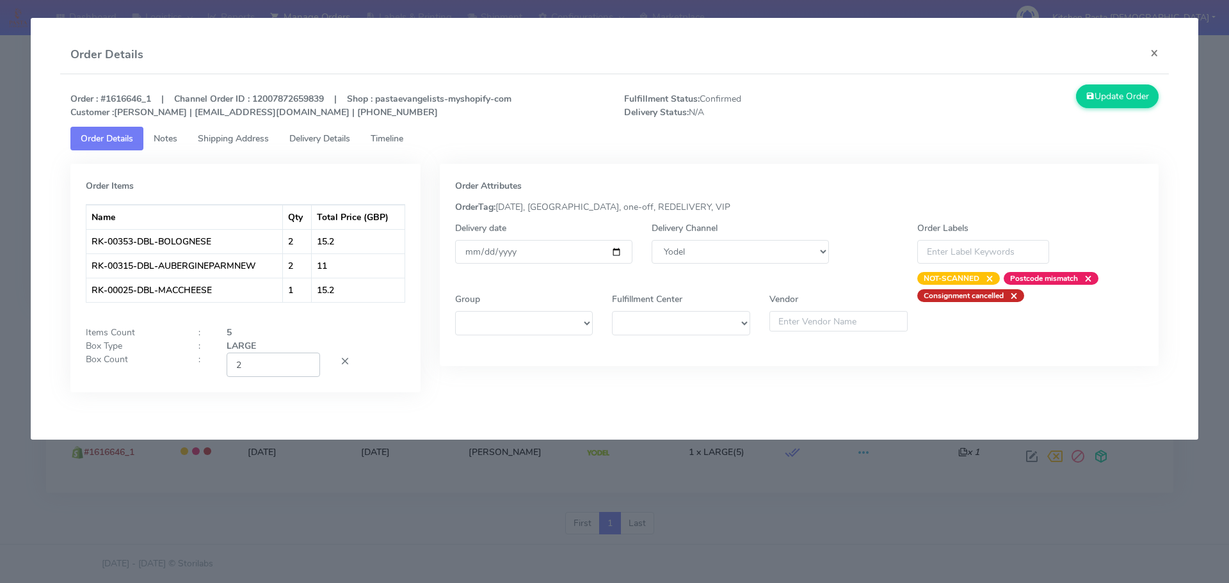
type input "2"
click at [305, 364] on input "2" at bounding box center [273, 365] width 93 height 24
click at [1101, 96] on button "Update Order" at bounding box center [1117, 97] width 83 height 24
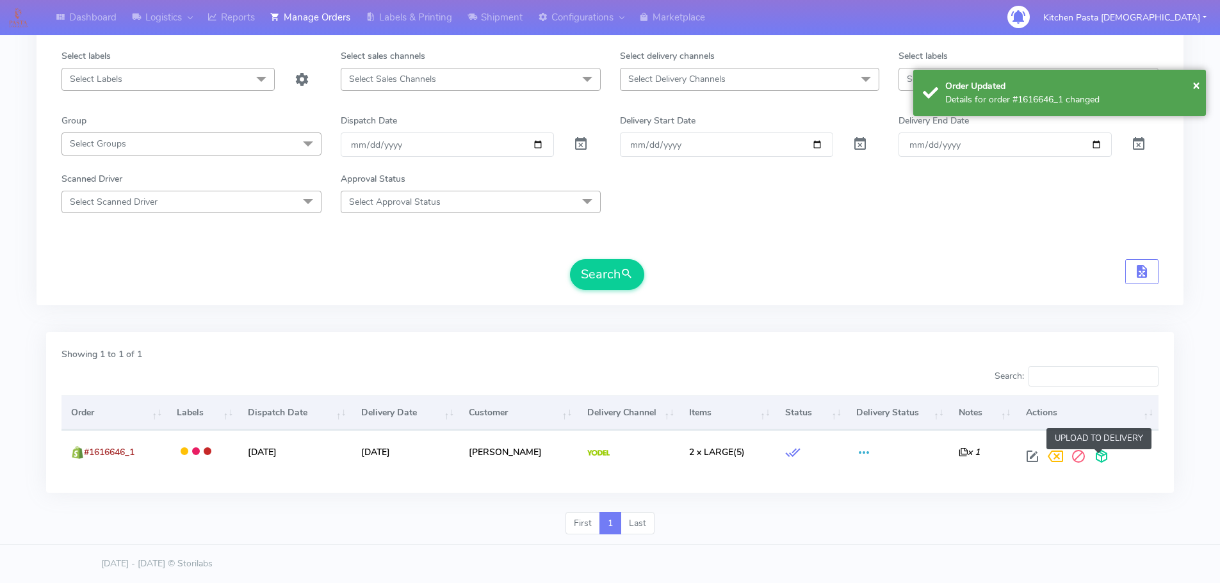
click at [1104, 453] on span at bounding box center [1101, 459] width 23 height 12
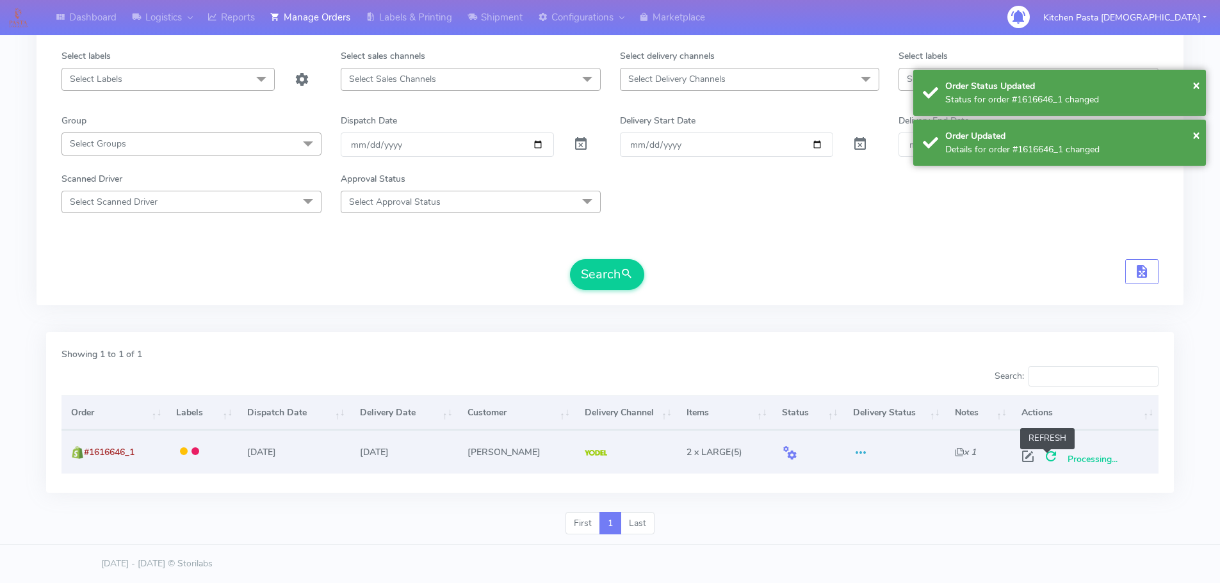
click at [1048, 458] on span at bounding box center [1050, 459] width 23 height 12
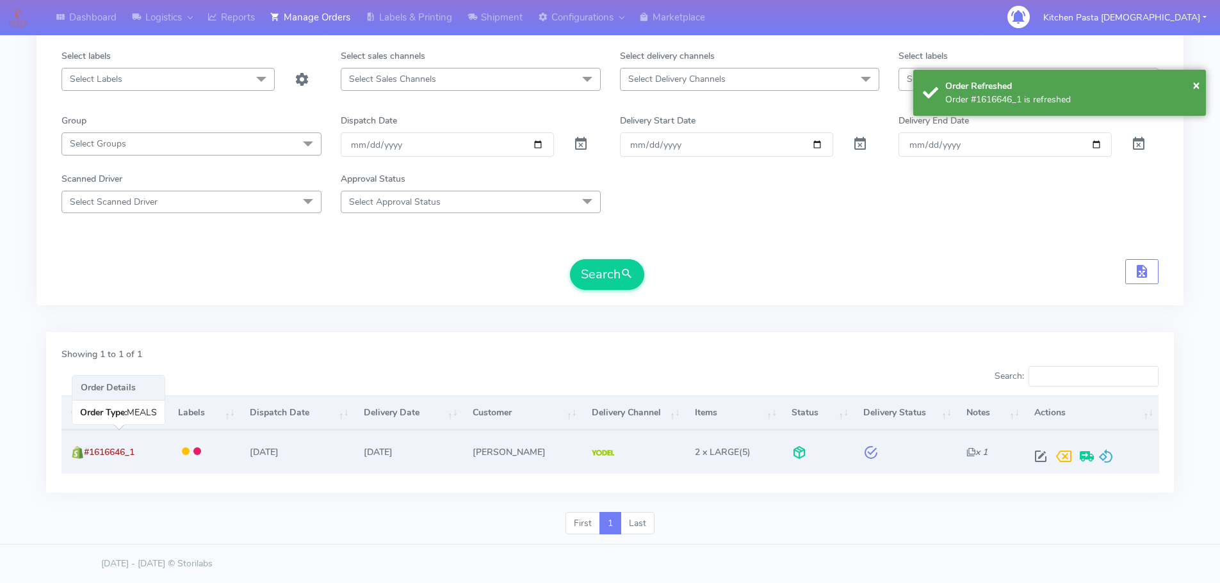
drag, startPoint x: 144, startPoint y: 447, endPoint x: 93, endPoint y: 449, distance: 51.3
click at [108, 448] on td "#1616646_1" at bounding box center [114, 451] width 107 height 43
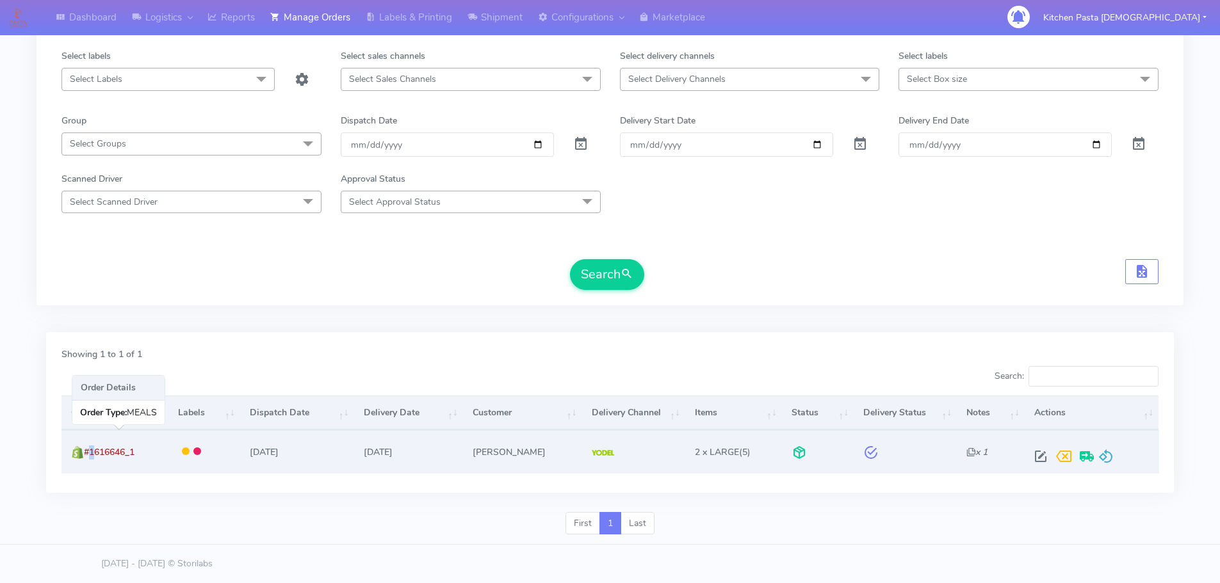
click at [87, 452] on span "#1616646_1" at bounding box center [109, 452] width 51 height 12
click at [147, 451] on td "#1616646_1" at bounding box center [114, 451] width 107 height 43
drag, startPoint x: 147, startPoint y: 449, endPoint x: 83, endPoint y: 451, distance: 64.1
click at [83, 451] on td "#1616646_1 Shopify" at bounding box center [114, 451] width 107 height 43
copy span "#1616646_1"
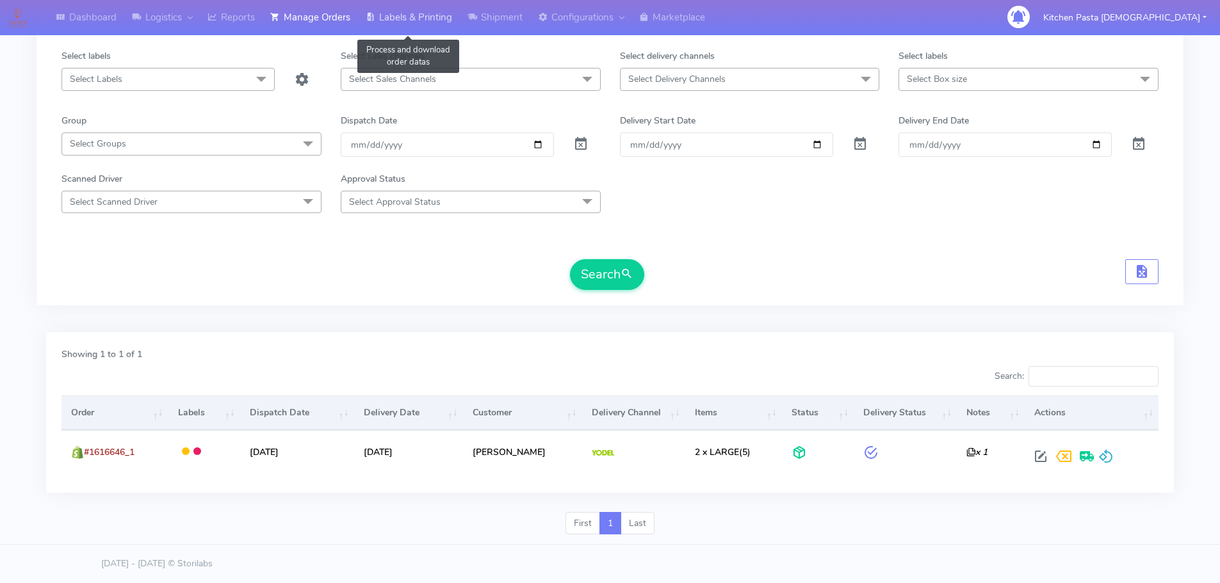
click at [401, 29] on link "Labels & Printing" at bounding box center [409, 17] width 102 height 35
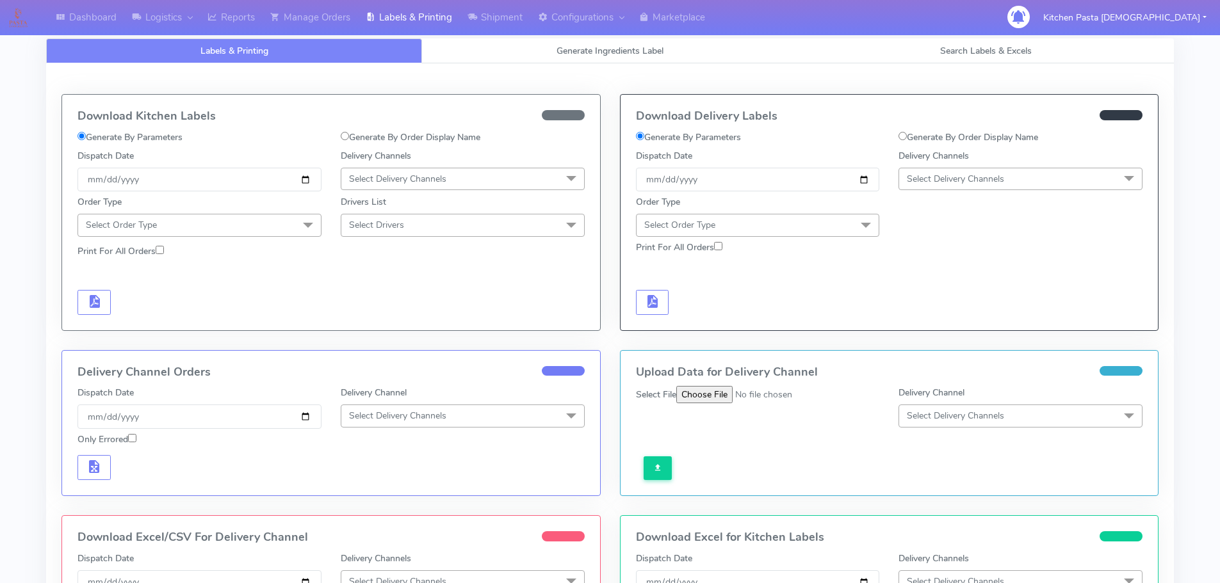
click at [941, 134] on label "Generate By Order Display Name" at bounding box center [968, 137] width 140 height 13
click at [907, 134] on input "Generate By Order Display Name" at bounding box center [902, 136] width 8 height 8
radio input "true"
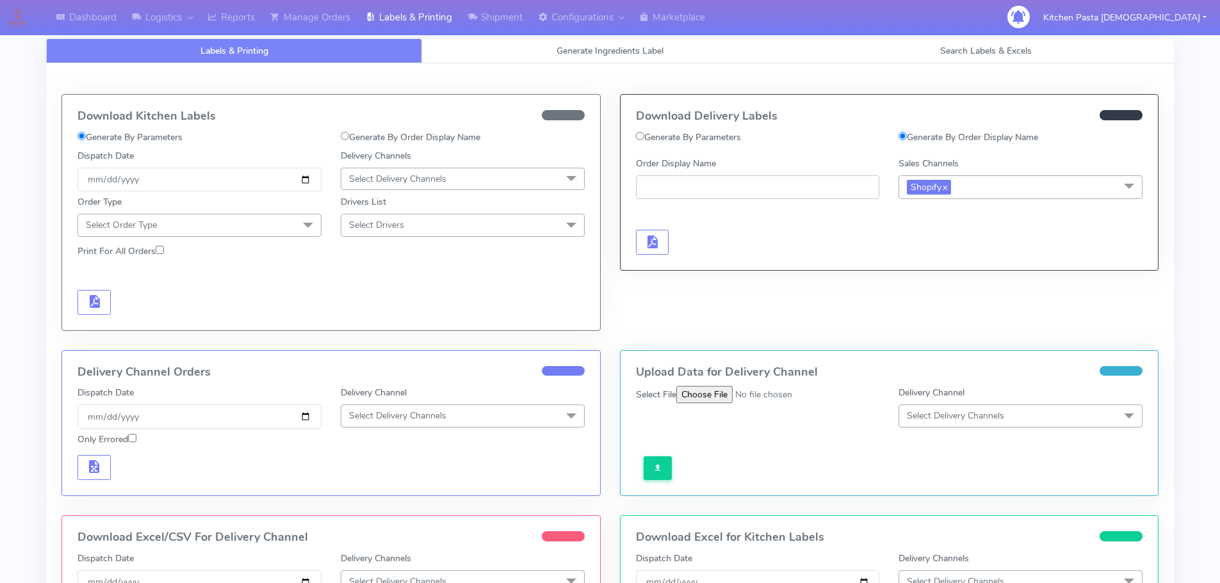
paste input "#1616646_1"
type input "#1616646_1"
click at [655, 232] on button "button" at bounding box center [652, 242] width 33 height 25
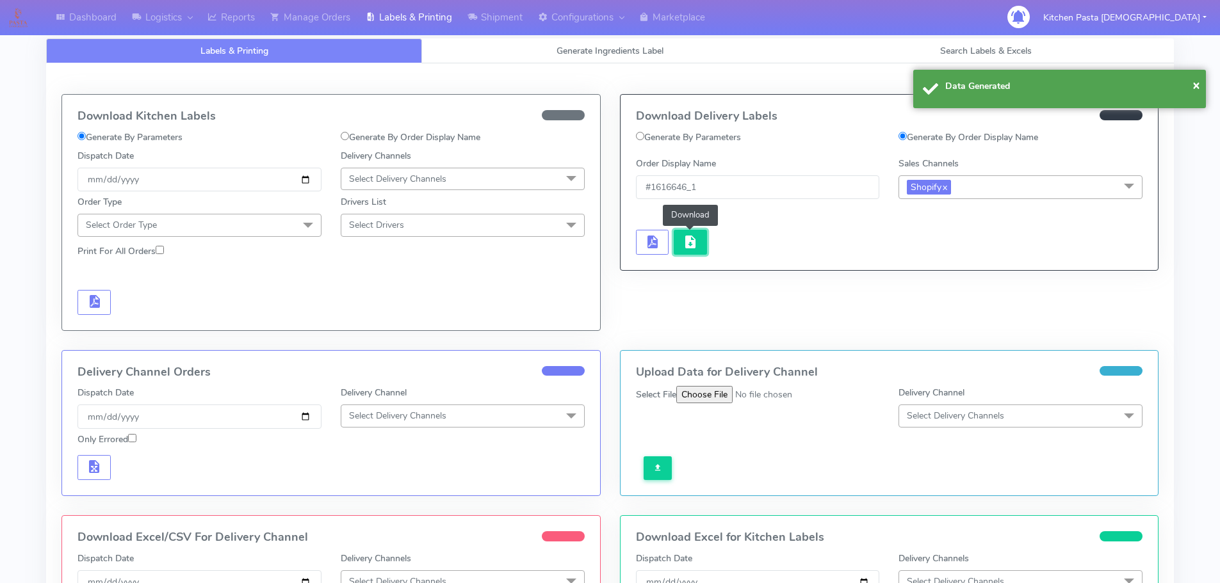
click at [686, 248] on span "button" at bounding box center [690, 245] width 15 height 12
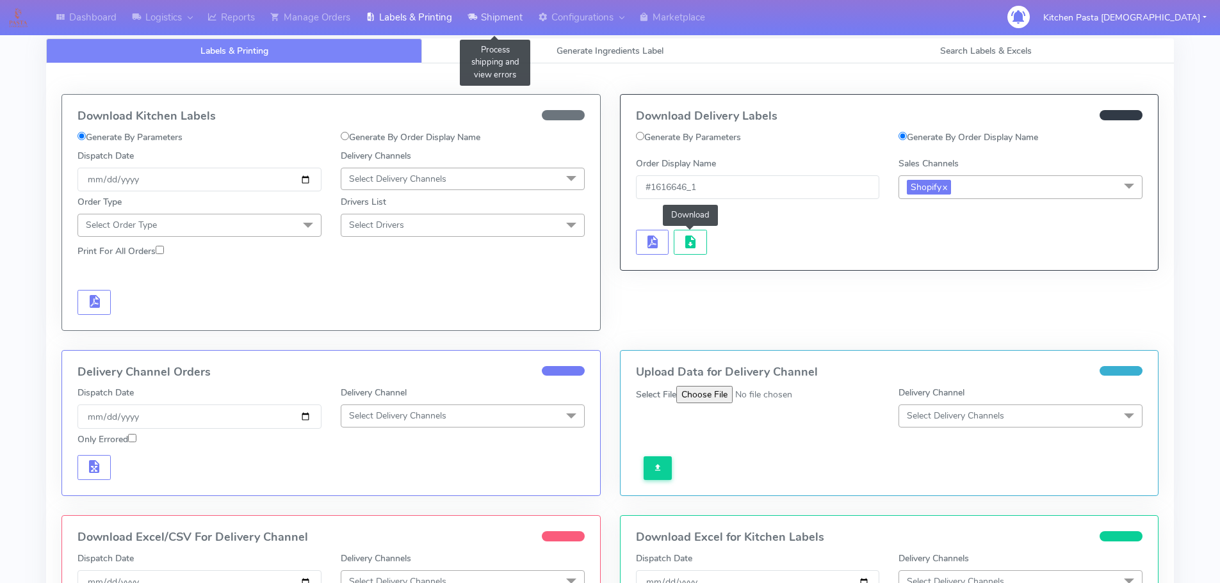
click at [496, 19] on link "Shipment" at bounding box center [495, 17] width 70 height 35
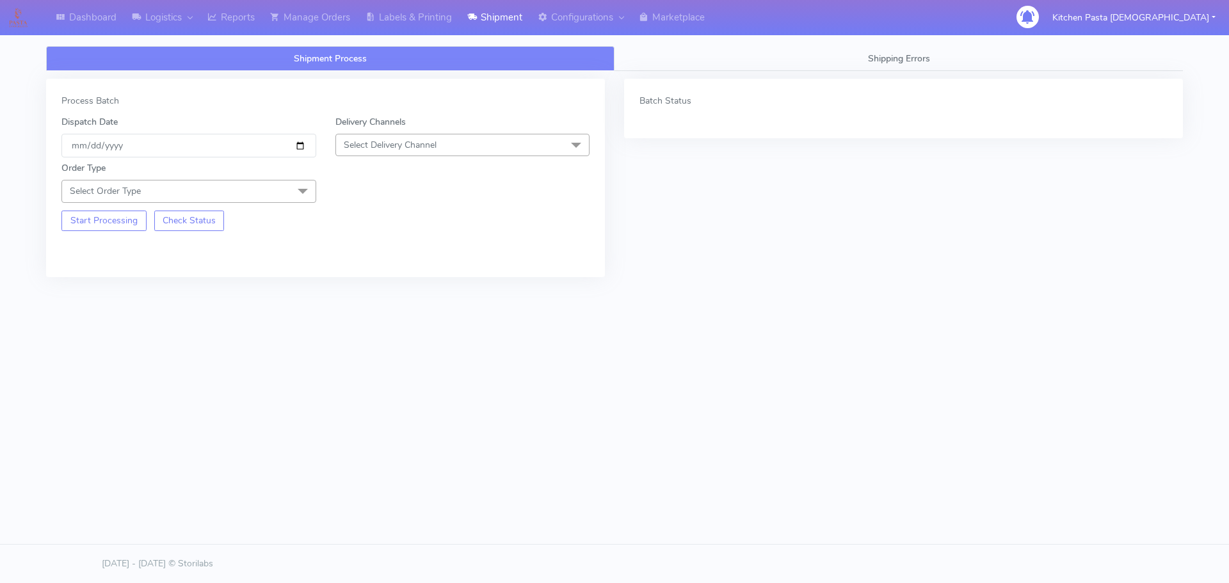
click at [409, 150] on span "Select Delivery Channel" at bounding box center [390, 145] width 93 height 12
click at [352, 282] on div "Yodel" at bounding box center [463, 288] width 241 height 13
click at [295, 196] on span at bounding box center [303, 192] width 26 height 24
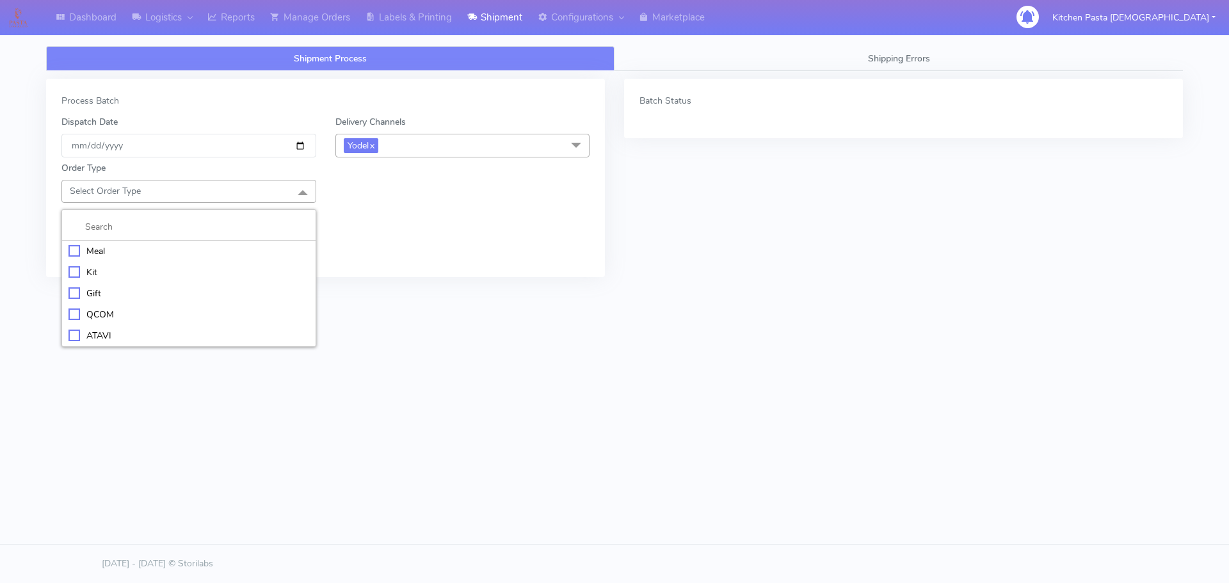
click at [129, 254] on div "Meal" at bounding box center [189, 251] width 241 height 13
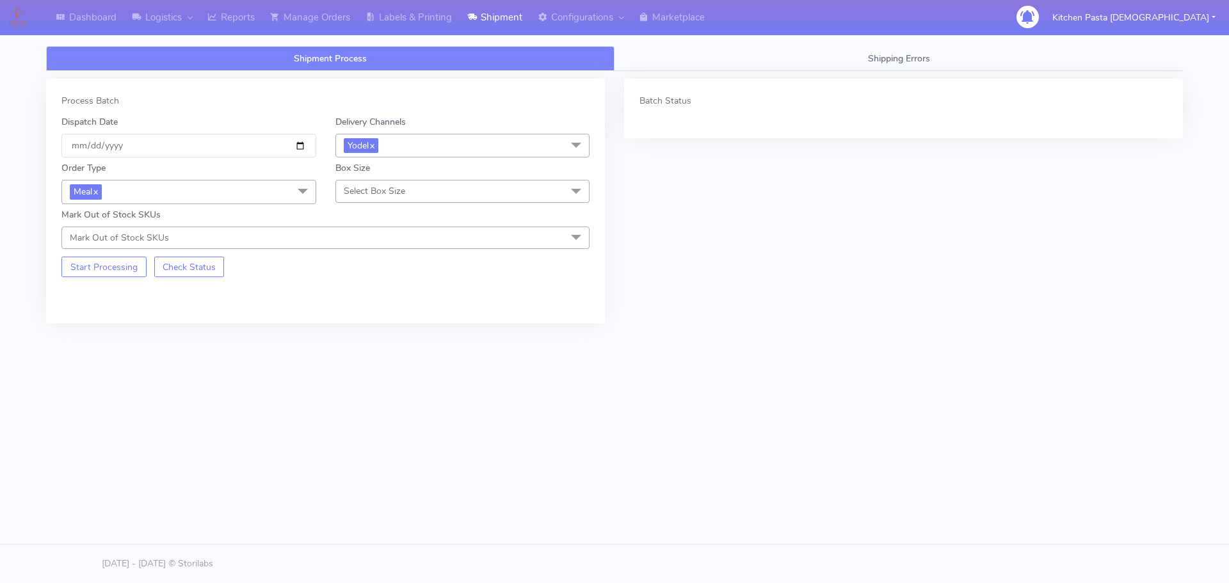
click at [352, 187] on span "Select Box Size" at bounding box center [374, 191] width 61 height 12
click at [387, 249] on div "Small" at bounding box center [463, 251] width 241 height 13
click at [97, 266] on button "Start Processing" at bounding box center [103, 267] width 85 height 20
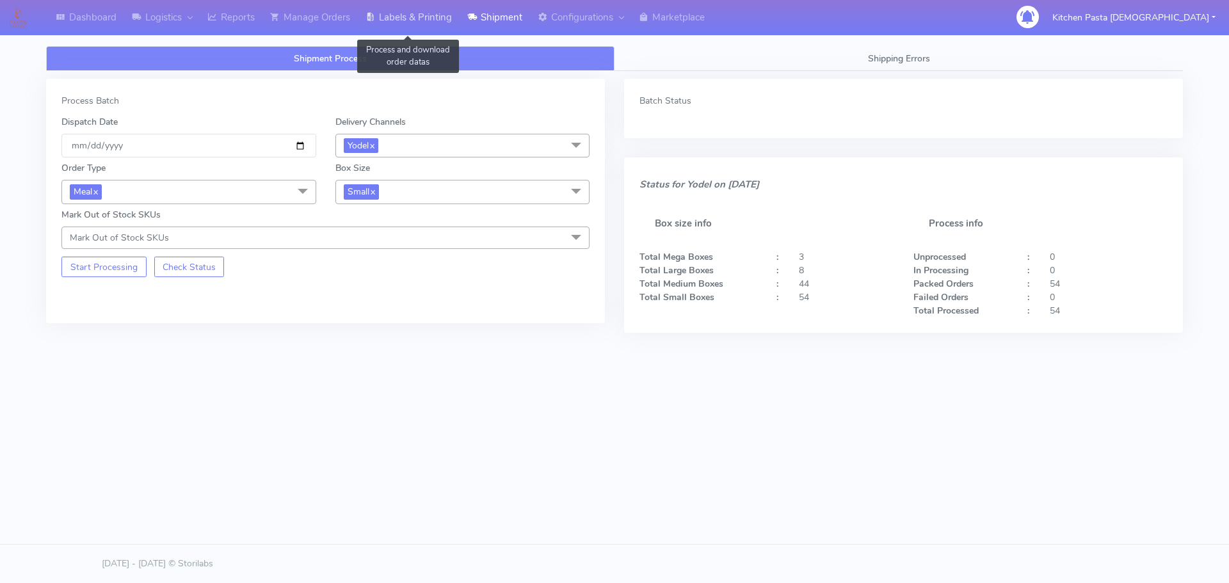
click at [403, 4] on link "Labels & Printing" at bounding box center [409, 17] width 102 height 35
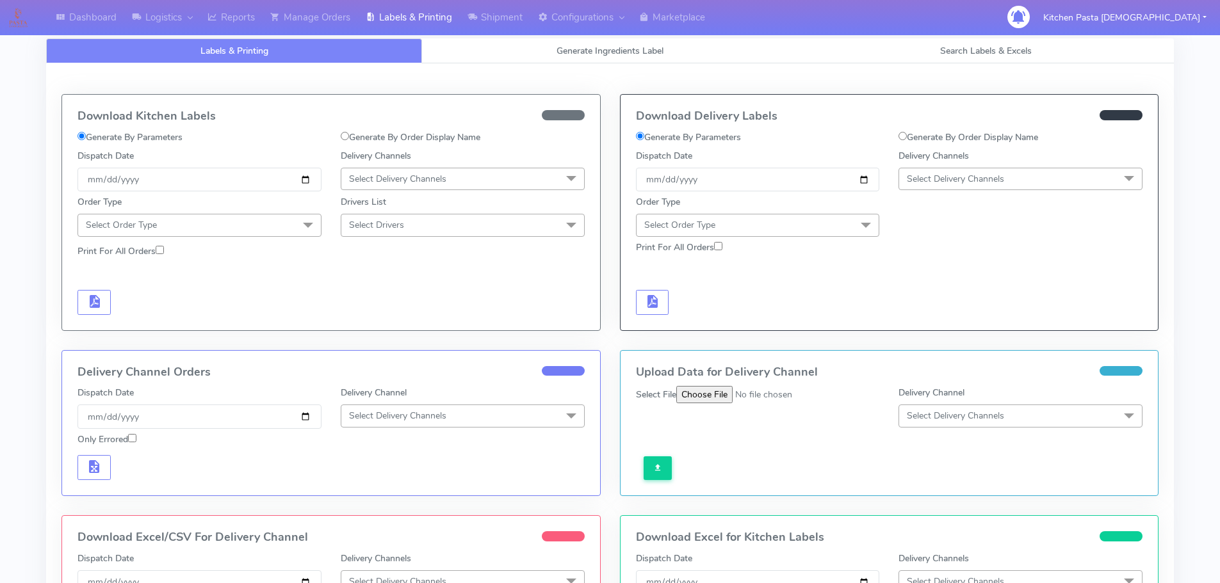
click at [959, 175] on span "Select Delivery Channels" at bounding box center [955, 179] width 97 height 12
click at [946, 332] on li "Yodel" at bounding box center [1020, 322] width 243 height 21
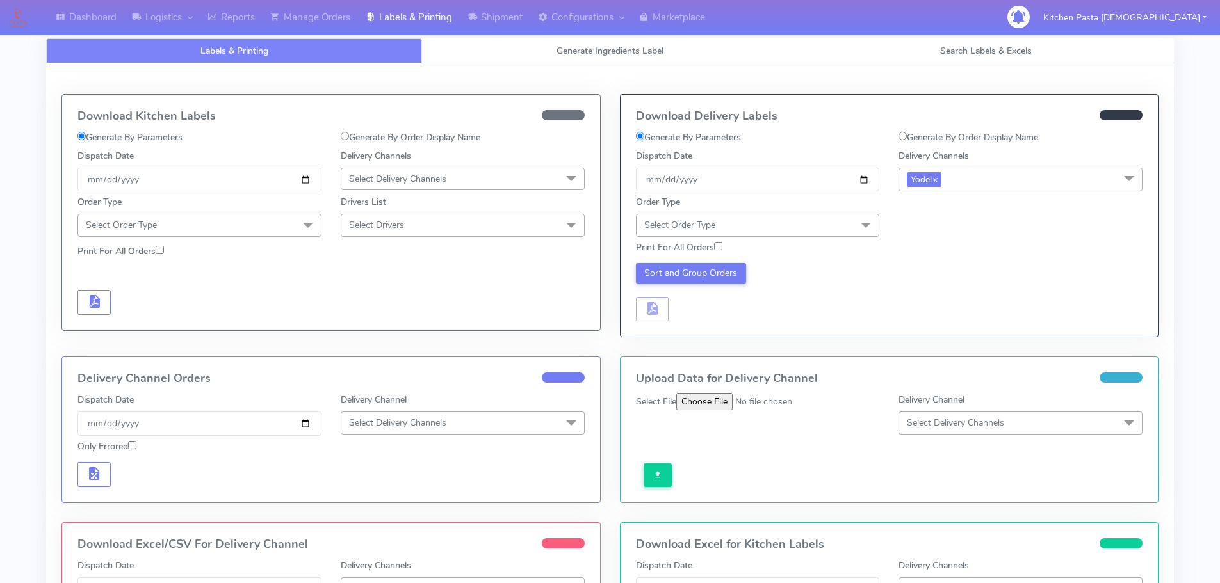
click at [848, 223] on span "Select Order Type" at bounding box center [758, 225] width 244 height 22
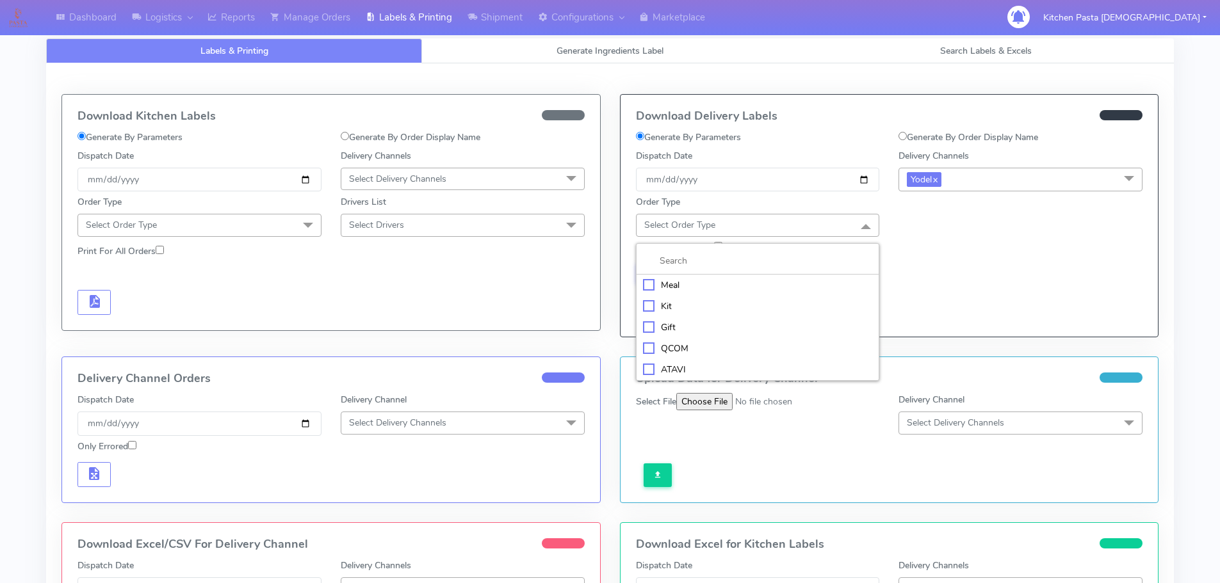
click at [755, 284] on div "Meal" at bounding box center [758, 285] width 230 height 13
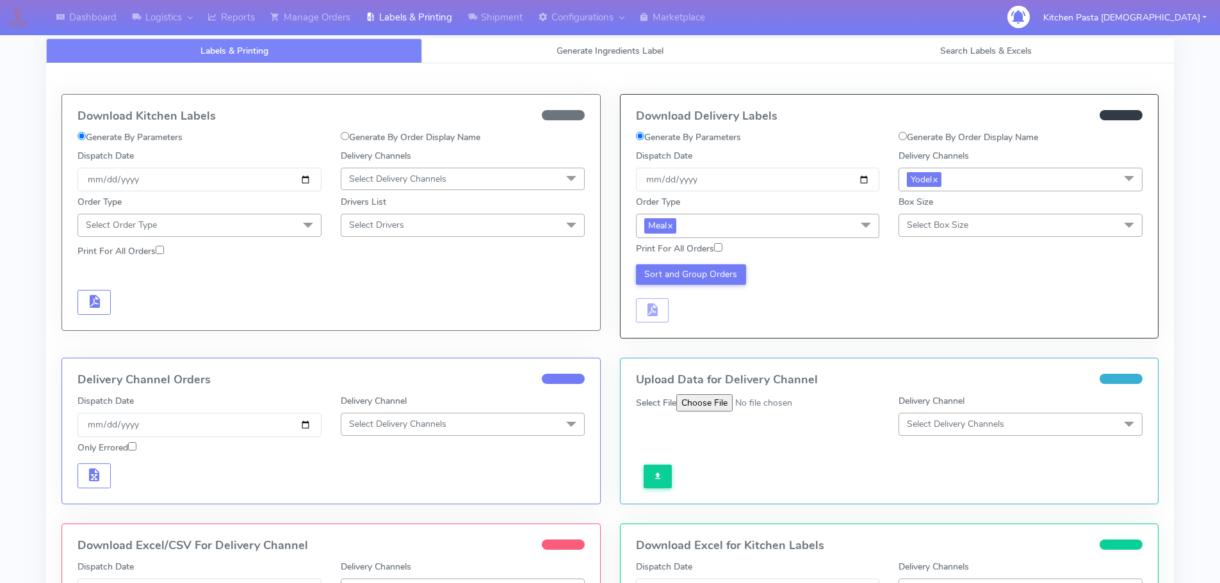
click at [914, 223] on span "Select Box Size" at bounding box center [937, 225] width 61 height 12
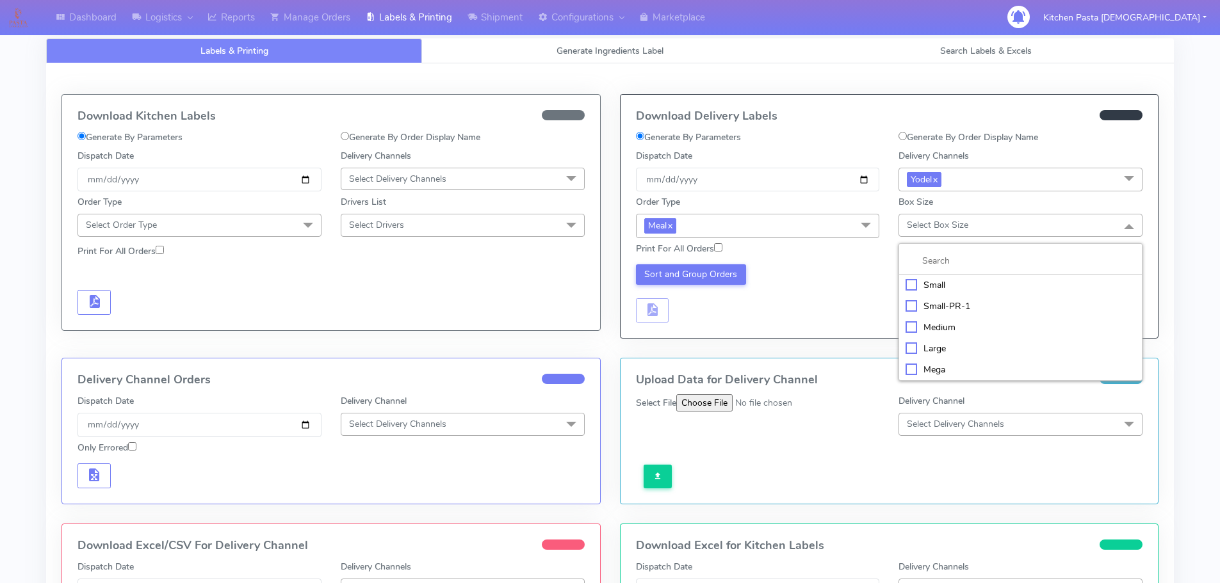
click at [927, 279] on div "Small" at bounding box center [1020, 285] width 230 height 13
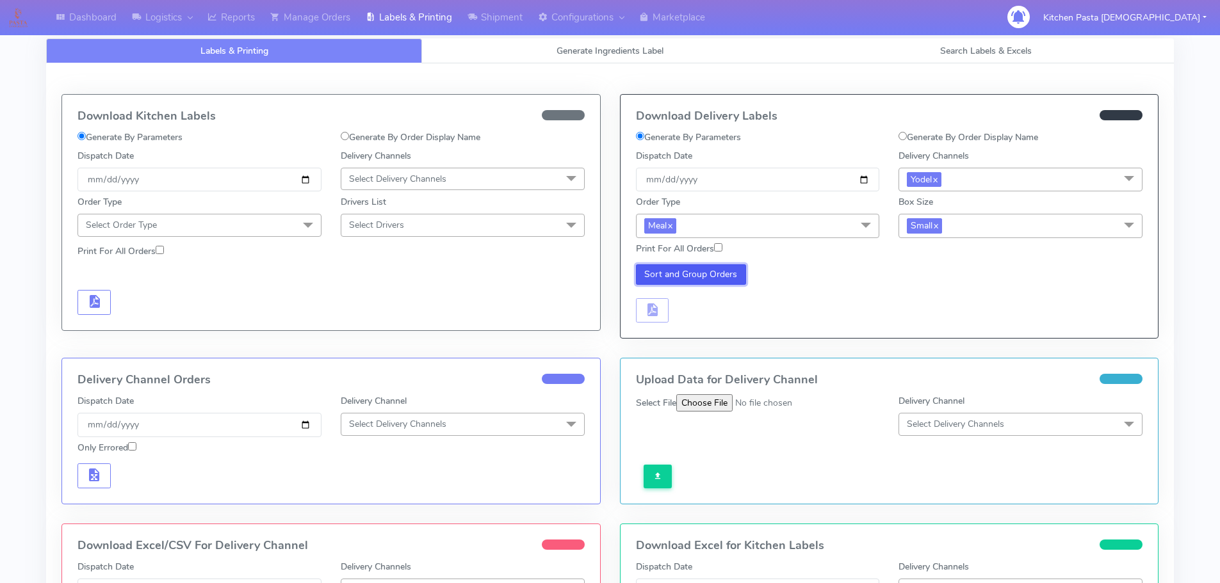
click at [649, 267] on button "Sort and Group Orders" at bounding box center [691, 274] width 111 height 20
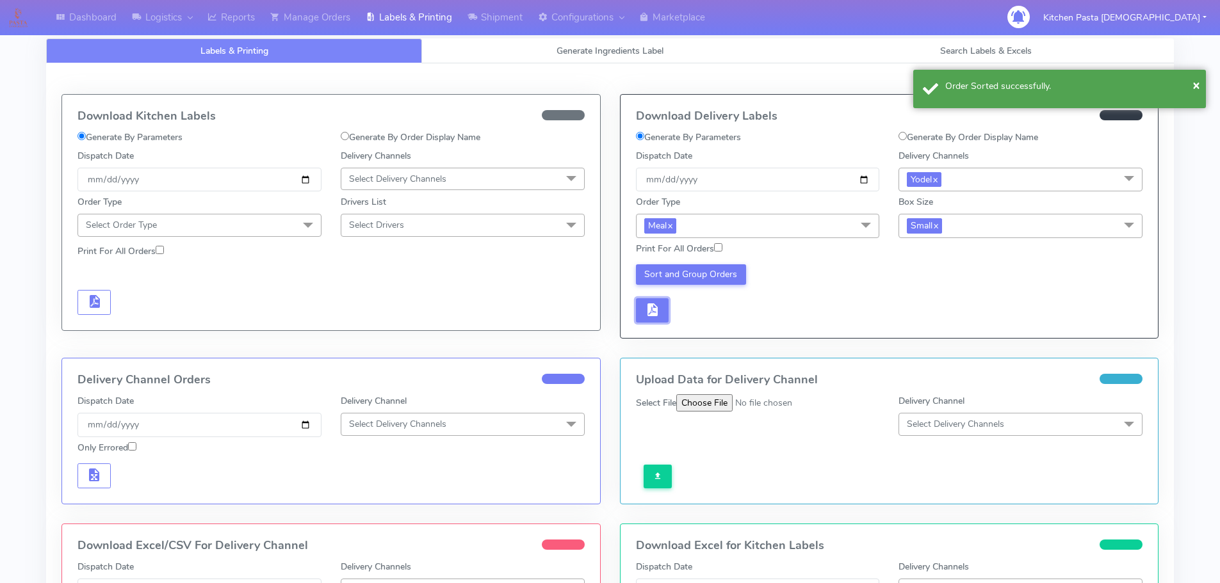
click at [652, 307] on span "button" at bounding box center [651, 313] width 15 height 12
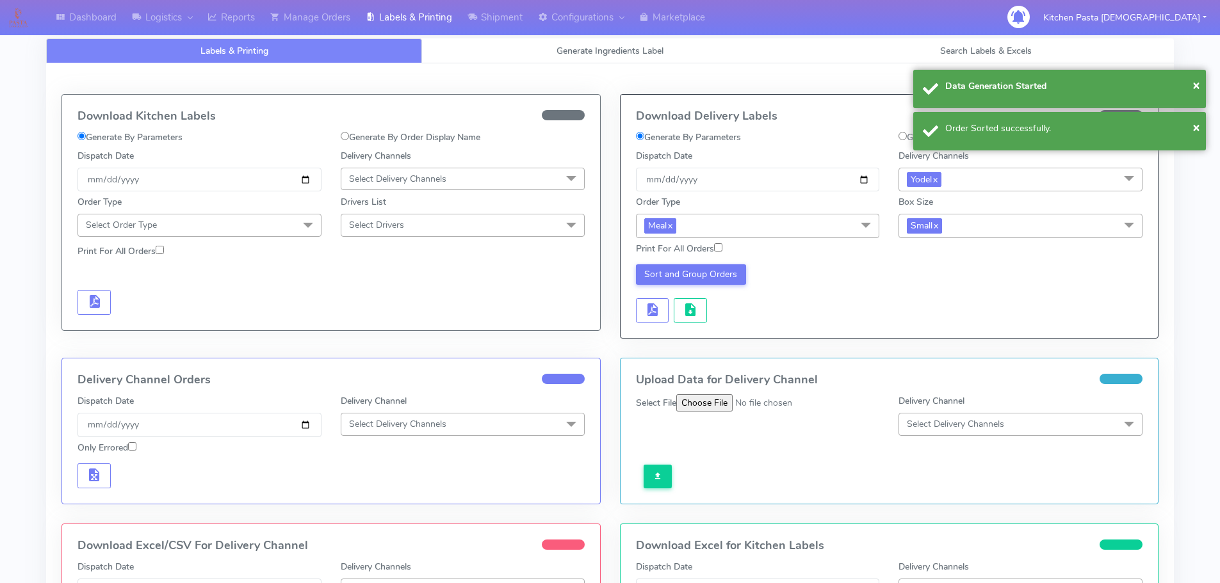
click at [672, 307] on div "Sort and Group Orders" at bounding box center [757, 293] width 263 height 59
click at [677, 307] on button "button" at bounding box center [690, 310] width 33 height 25
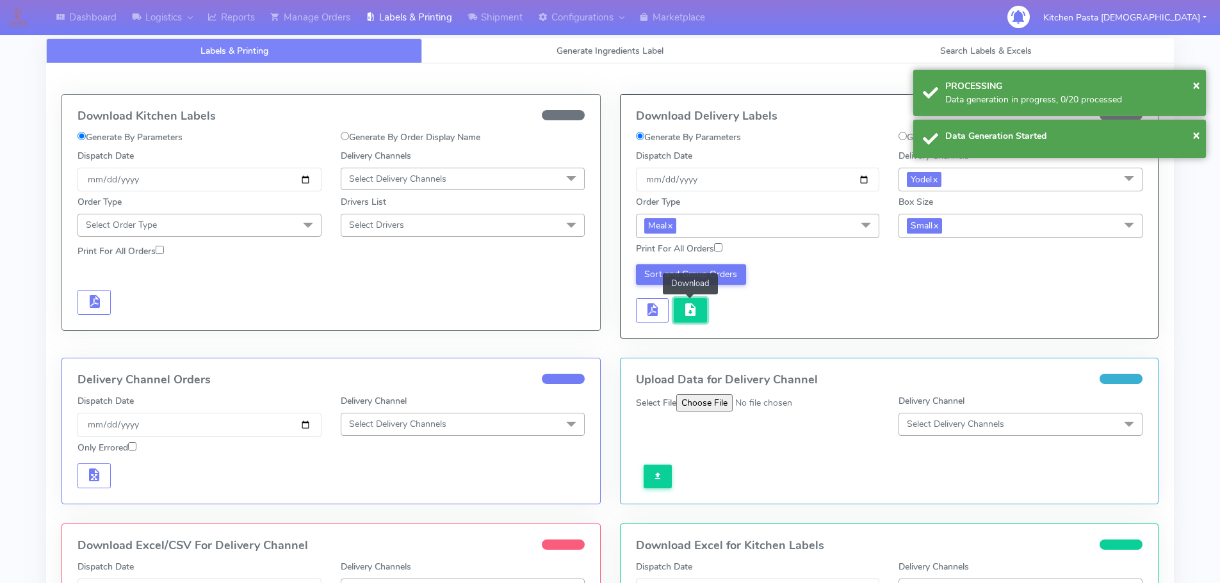
click at [681, 321] on button "button" at bounding box center [690, 310] width 33 height 25
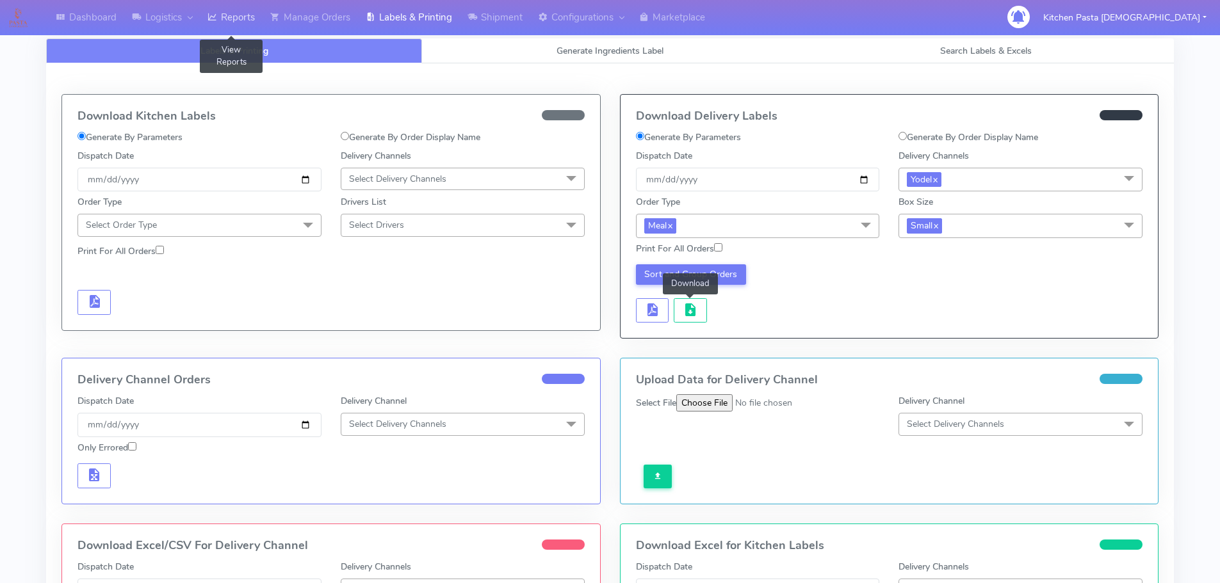
click at [223, 26] on link "Reports" at bounding box center [231, 17] width 63 height 35
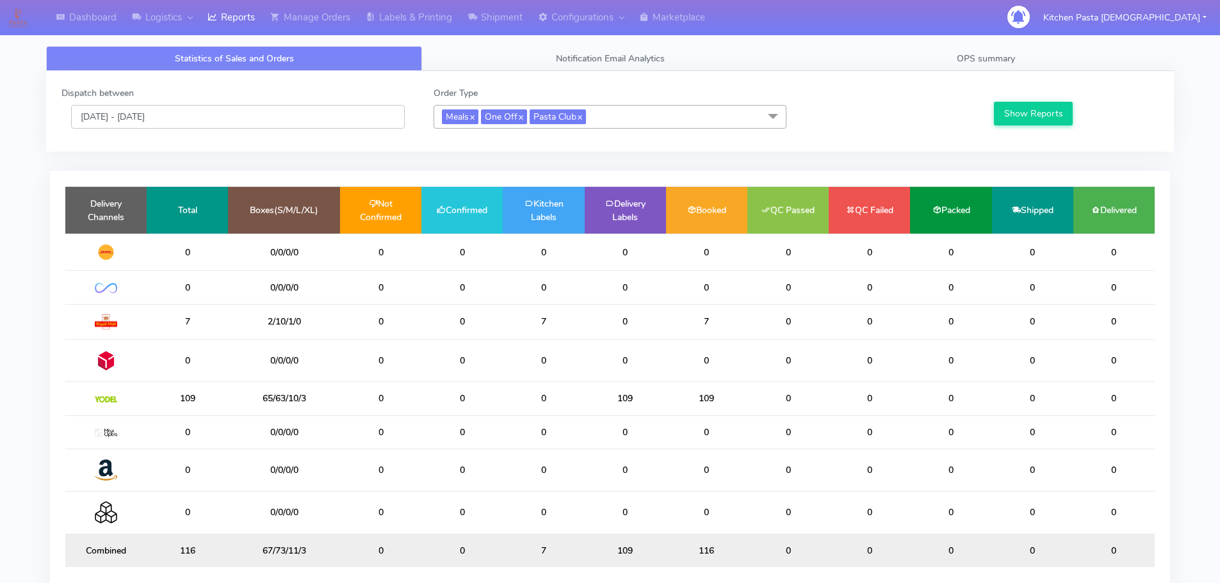
click at [350, 120] on input "[DATE] - [DATE]" at bounding box center [238, 117] width 334 height 24
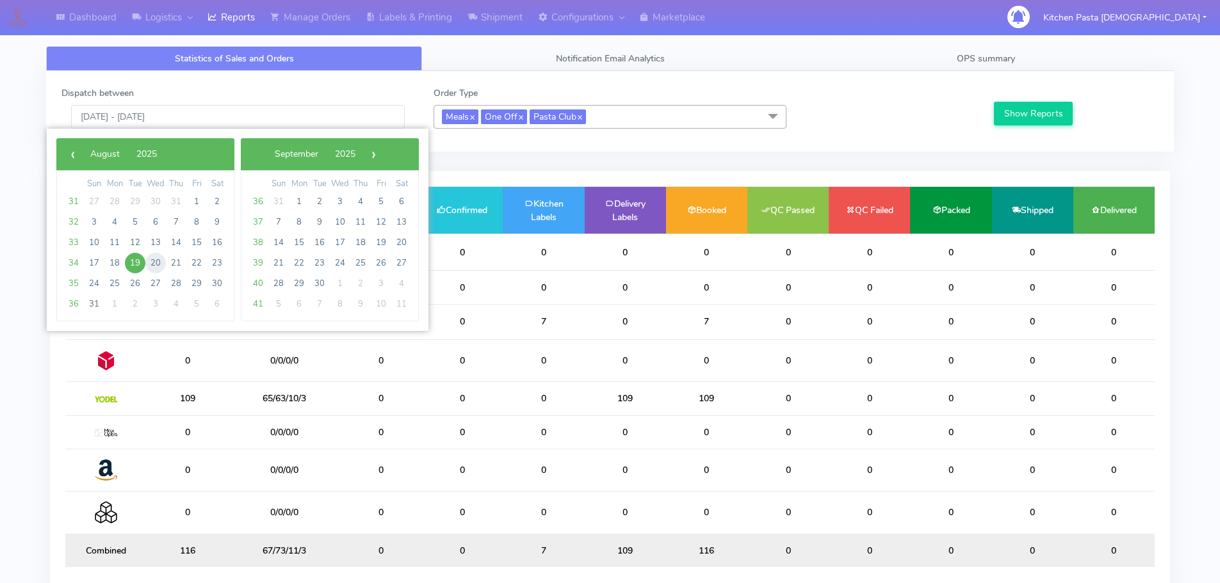
click at [156, 263] on span "20" at bounding box center [155, 263] width 20 height 20
click at [168, 263] on span "21" at bounding box center [176, 263] width 20 height 20
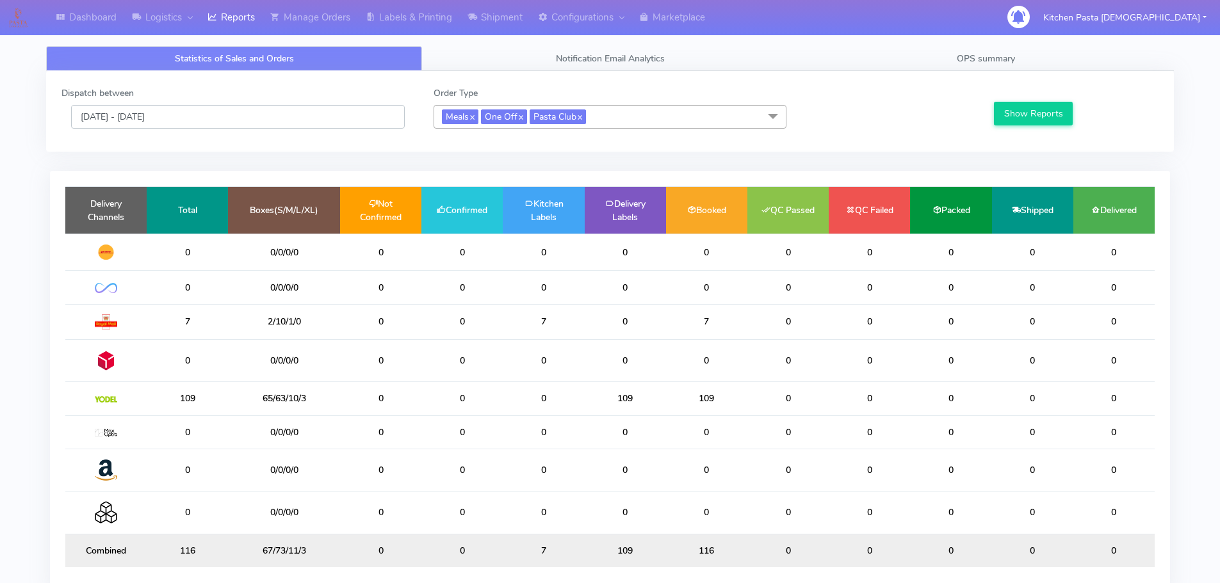
click at [222, 108] on input "[DATE] - [DATE]" at bounding box center [238, 117] width 334 height 24
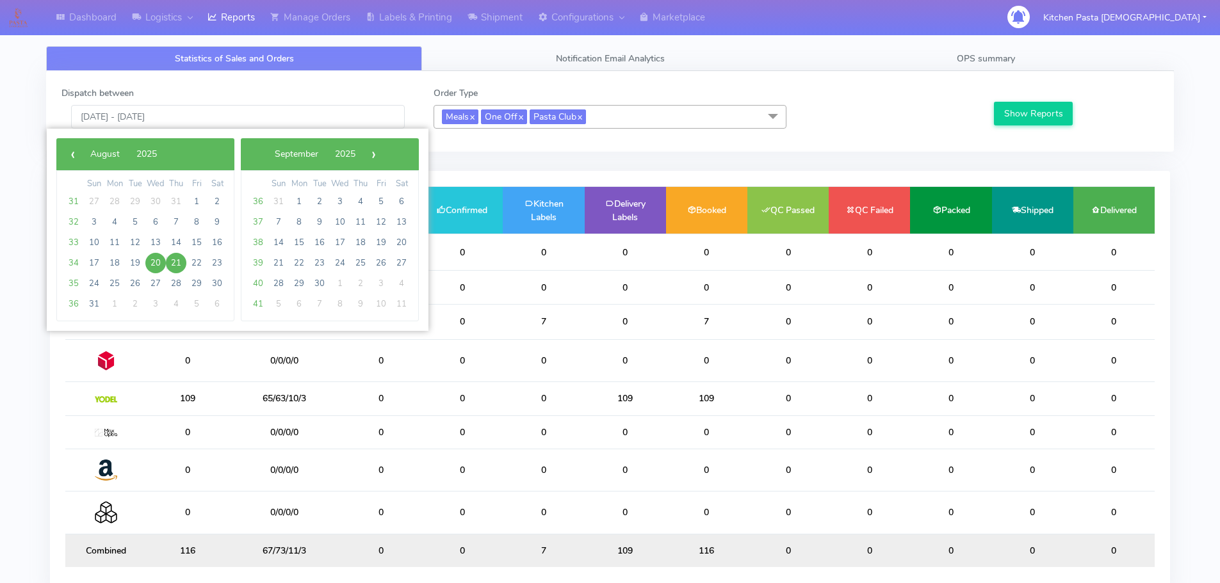
click at [153, 264] on span "20" at bounding box center [155, 263] width 20 height 20
type input "[DATE] - [DATE]"
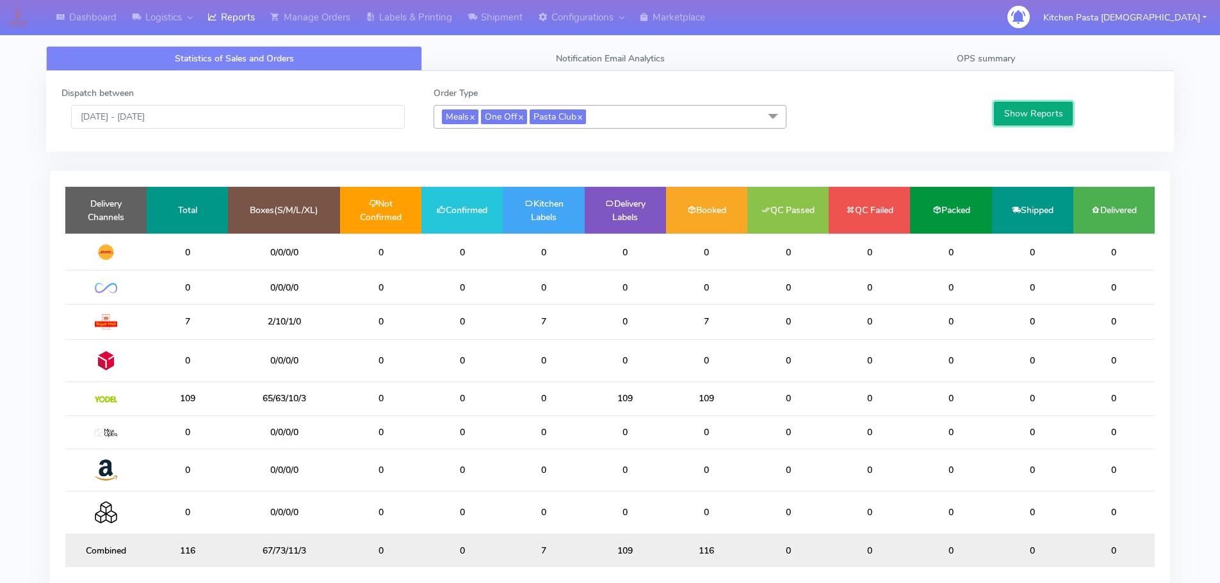
click at [1012, 104] on button "Show Reports" at bounding box center [1033, 114] width 79 height 24
click at [488, 23] on link "Shipment" at bounding box center [495, 17] width 70 height 35
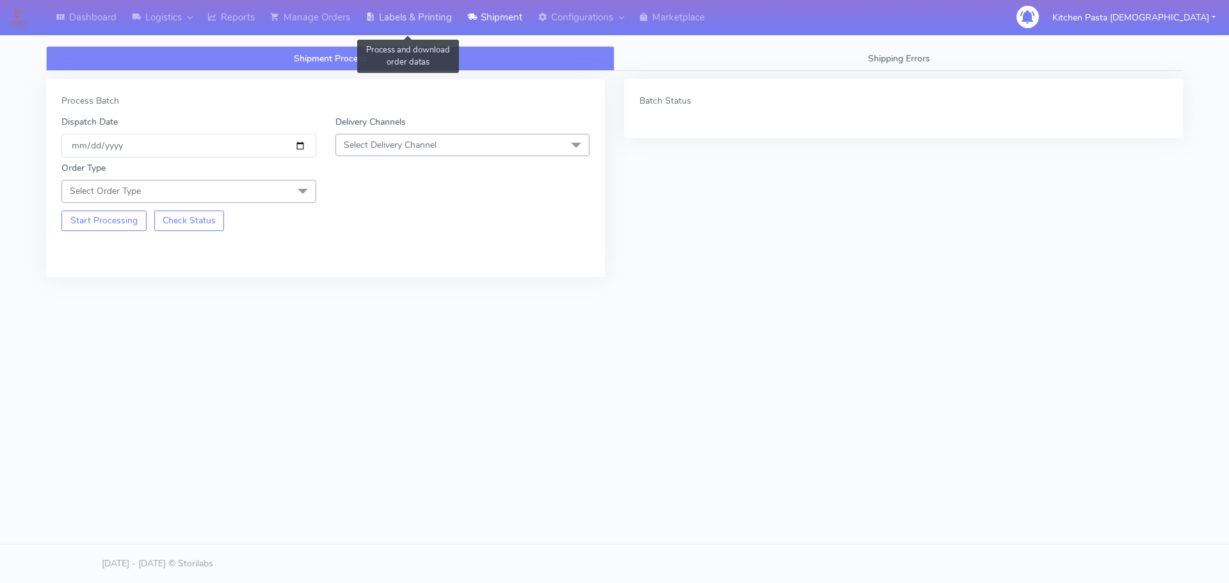
click at [423, 14] on link "Labels & Printing" at bounding box center [409, 17] width 102 height 35
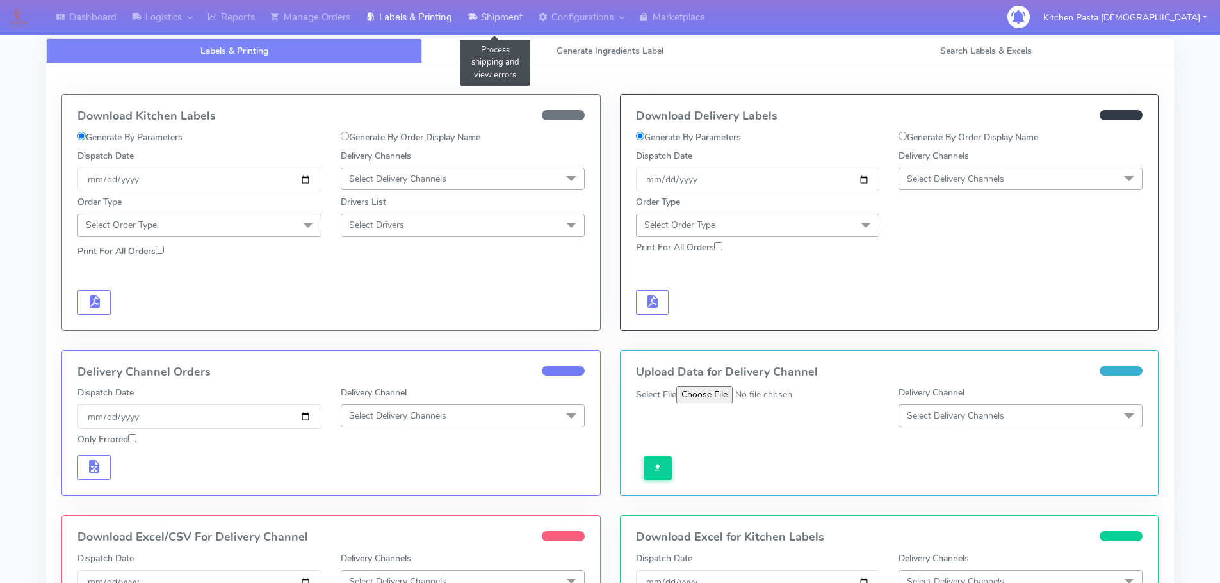
click at [508, 16] on link "Shipment" at bounding box center [495, 17] width 70 height 35
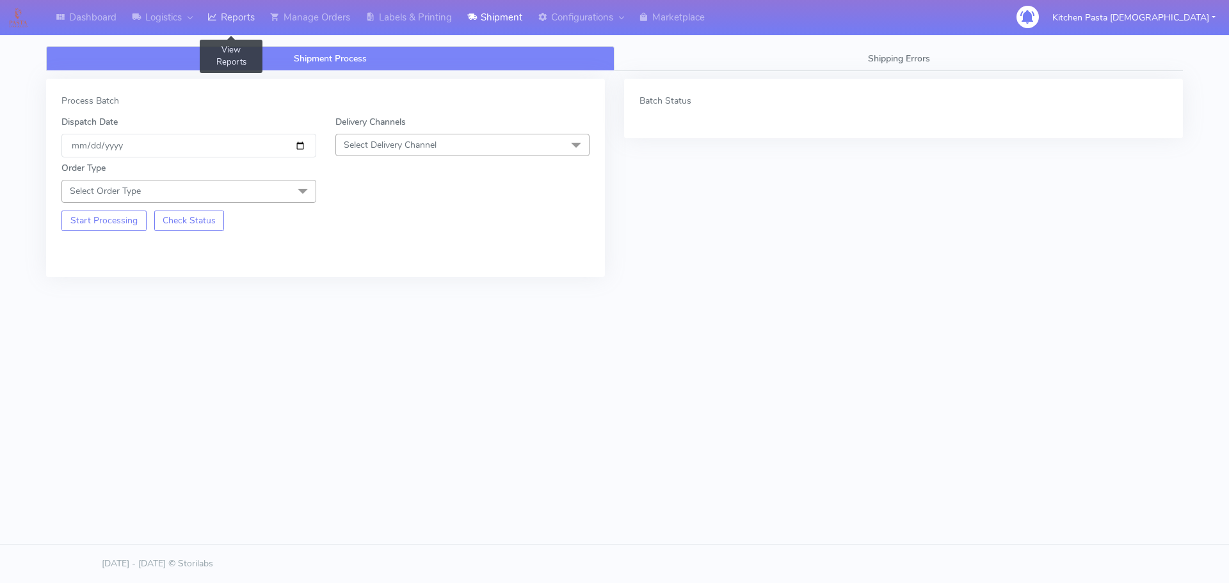
click at [217, 17] on icon at bounding box center [212, 17] width 10 height 13
